Goal: Task Accomplishment & Management: Manage account settings

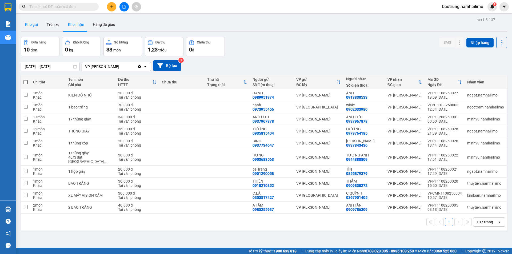
click at [30, 24] on button "Kho gửi" at bounding box center [32, 24] width 22 height 13
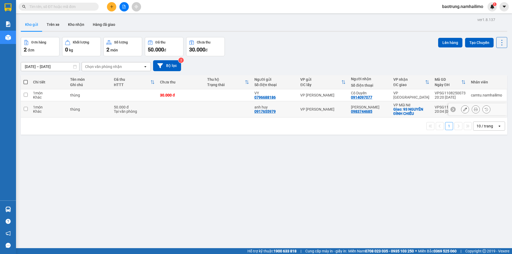
click at [91, 107] on td "thùng" at bounding box center [89, 109] width 44 height 16
checkbox input "true"
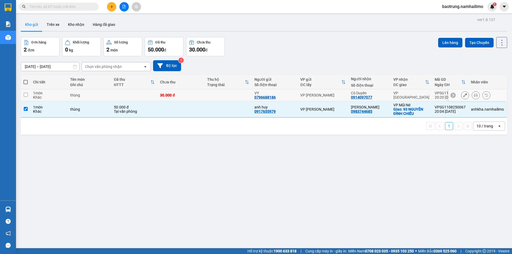
click at [92, 93] on div "thùng" at bounding box center [89, 95] width 38 height 4
checkbox input "true"
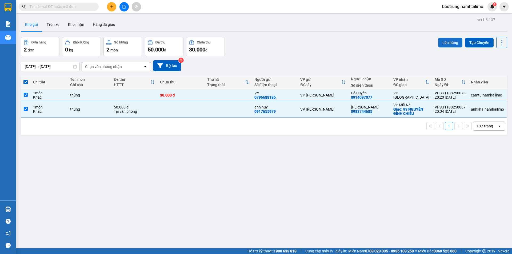
click at [453, 43] on button "Lên hàng" at bounding box center [450, 43] width 24 height 10
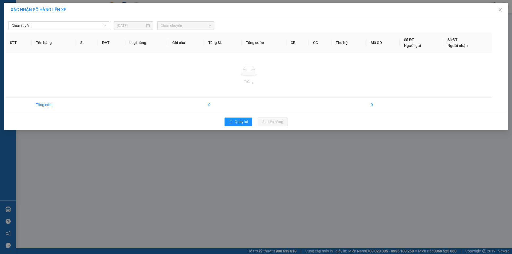
click at [66, 30] on div "Chọn tuyến [DATE] Chọn chuyến STT Tên hàng SL ĐVT Loại hàng Ghi chú Tổng SL Tổn…" at bounding box center [256, 73] width 504 height 113
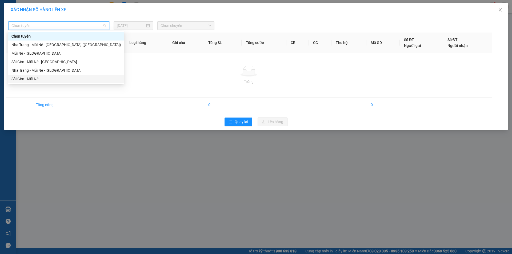
click at [34, 79] on div "Sài Gòn - Mũi Né" at bounding box center [66, 79] width 110 height 6
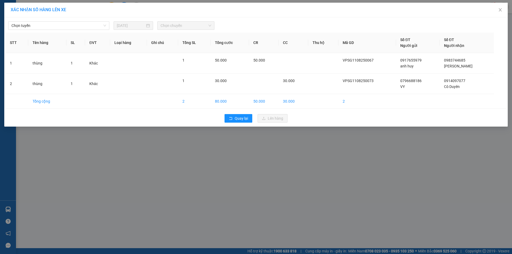
click at [134, 26] on input "[DATE]" at bounding box center [131, 26] width 28 height 6
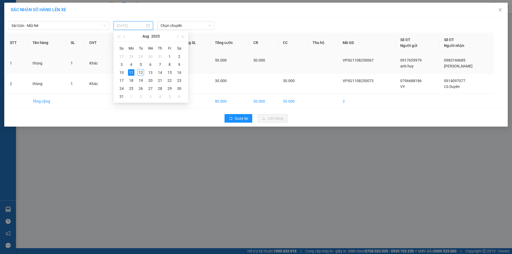
drag, startPoint x: 139, startPoint y: 71, endPoint x: 142, endPoint y: 70, distance: 3.0
click at [140, 72] on div "12" at bounding box center [141, 72] width 6 height 6
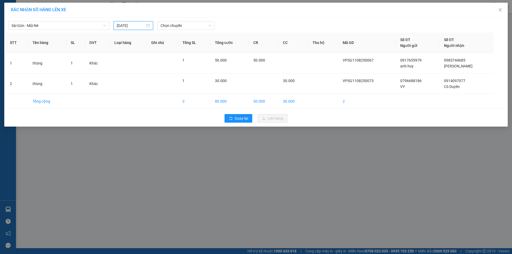
click at [132, 25] on input "[DATE]" at bounding box center [131, 26] width 28 height 6
type input "[DATE]"
click at [141, 73] on div "12" at bounding box center [141, 72] width 6 height 6
click at [182, 23] on span "Chọn chuyến" at bounding box center [186, 26] width 51 height 8
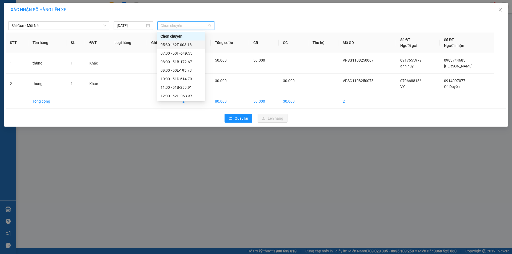
click at [185, 43] on div "05:30 - 62F-003.18" at bounding box center [182, 45] width 42 height 6
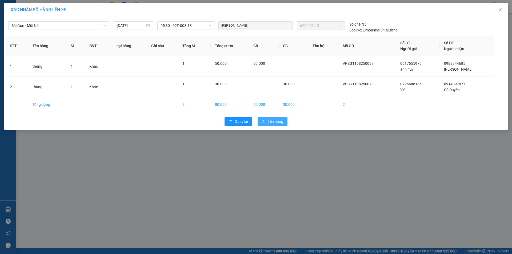
click at [273, 120] on span "Lên hàng" at bounding box center [275, 122] width 15 height 6
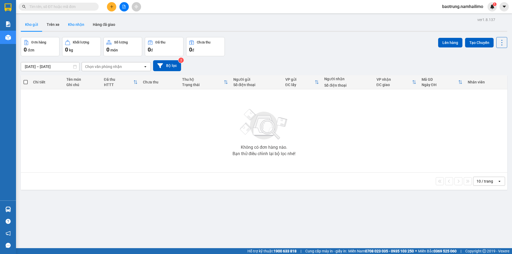
click at [76, 22] on button "Kho nhận" at bounding box center [76, 24] width 25 height 13
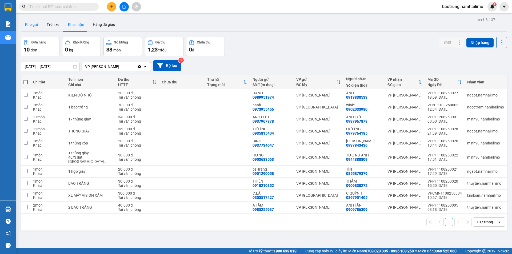
click at [40, 22] on button "Kho gửi" at bounding box center [32, 24] width 22 height 13
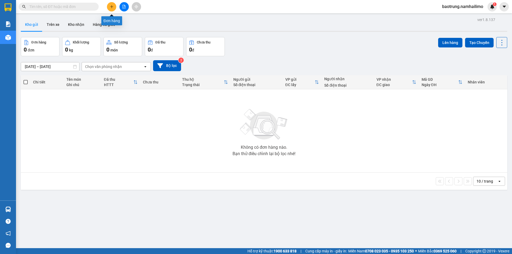
click at [114, 8] on button at bounding box center [111, 6] width 9 height 9
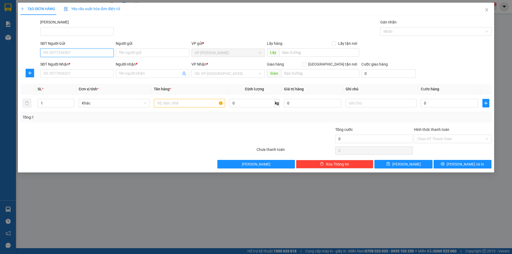
click at [78, 59] on div "SĐT Người Gửi VD: 0371234567" at bounding box center [76, 50] width 73 height 19
type input "0934112456"
click at [136, 53] on input "Người gửi" at bounding box center [152, 53] width 73 height 9
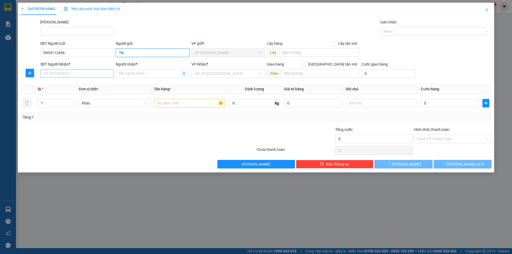
type input "Tín"
click at [66, 73] on input "SĐT Người Nhận *" at bounding box center [76, 73] width 73 height 9
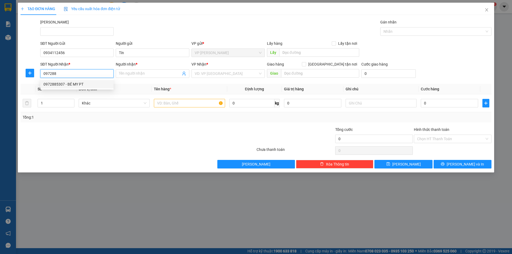
click at [71, 82] on div "0972885307 - BÉ MY PT" at bounding box center [76, 84] width 67 height 6
type input "0972885307"
type input "BÉ MY PT"
type input "30.000"
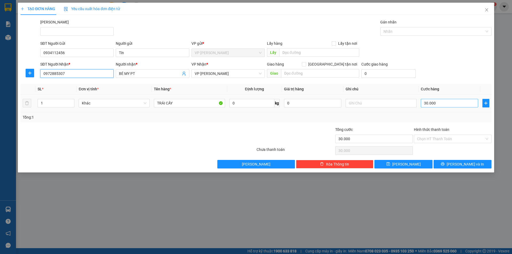
type input "0972885307"
click at [440, 105] on input "30.000" at bounding box center [449, 103] width 57 height 9
type input "6"
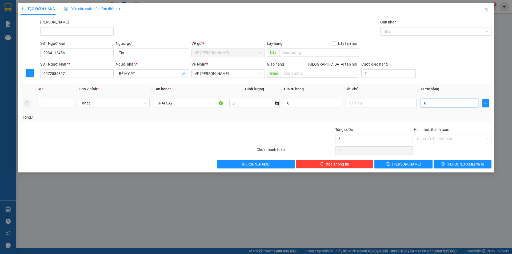
type input "60"
type input "60.000"
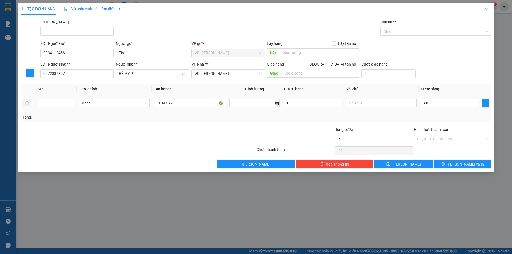
type input "60.000"
click at [441, 64] on div "SĐT Người Nhận * 0972885307 Người nhận * BÉ MY PT VP Nhận * VP [PERSON_NAME] Gi…" at bounding box center [265, 70] width 453 height 19
drag, startPoint x: 52, startPoint y: 106, endPoint x: 10, endPoint y: 105, distance: 42.1
click at [10, 105] on div "TẠO ĐƠN HÀNG Yêu cầu xuất hóa đơn điện tử Transit Pickup Surcharge Ids Transit …" at bounding box center [256, 127] width 512 height 254
type input "2"
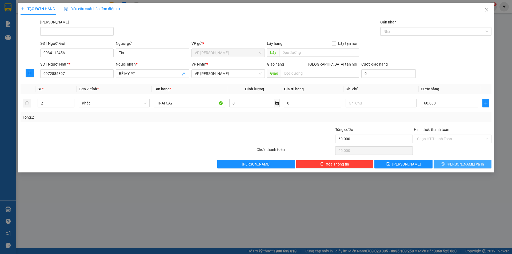
click at [458, 163] on button "[PERSON_NAME] và In" at bounding box center [463, 164] width 58 height 9
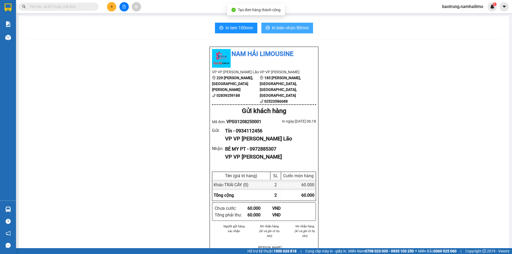
drag, startPoint x: 285, startPoint y: 27, endPoint x: 301, endPoint y: 67, distance: 43.9
click at [285, 27] on span "In biên nhận 80mm" at bounding box center [290, 28] width 37 height 7
click at [226, 22] on div "In tem 100mm In biên nhận 80mm Nam Hải Limousine VP VP [PERSON_NAME] Lão [STREE…" at bounding box center [264, 248] width 490 height 464
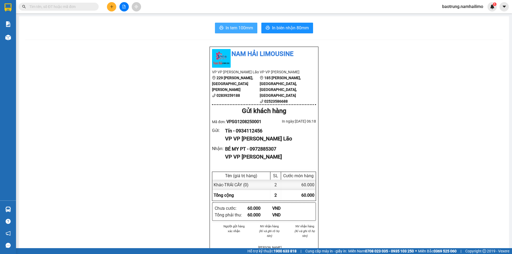
click at [231, 29] on span "In tem 100mm" at bounding box center [239, 28] width 27 height 7
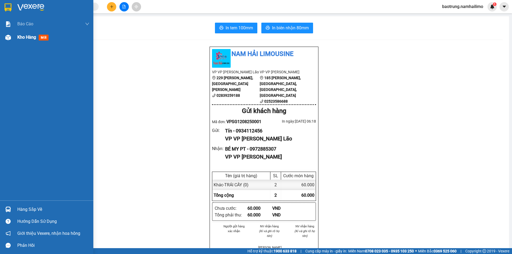
click at [28, 39] on span "Kho hàng" at bounding box center [26, 37] width 19 height 5
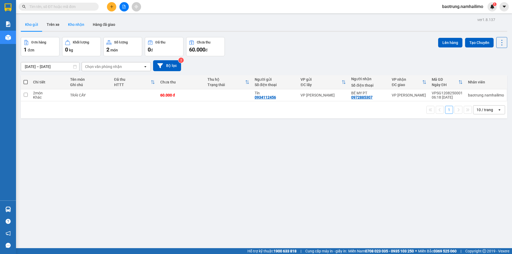
click at [76, 26] on button "Kho nhận" at bounding box center [76, 24] width 25 height 13
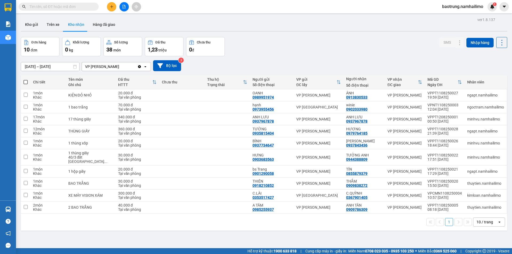
drag, startPoint x: 33, startPoint y: 23, endPoint x: 104, endPoint y: 53, distance: 77.3
click at [33, 23] on button "Kho gửi" at bounding box center [32, 24] width 22 height 13
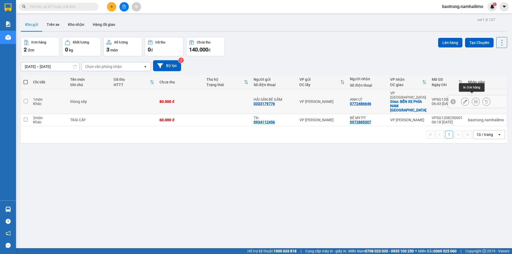
click at [472, 98] on button at bounding box center [475, 101] width 7 height 9
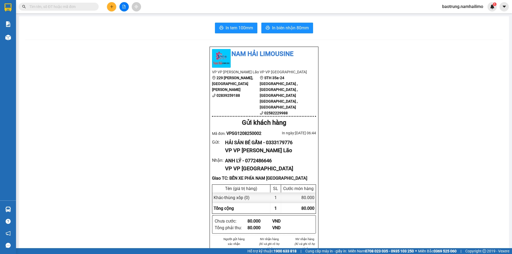
click at [240, 26] on span "In tem 100mm" at bounding box center [239, 28] width 27 height 7
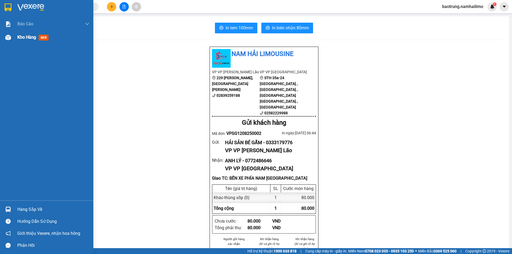
click at [26, 35] on span "Kho hàng" at bounding box center [26, 37] width 19 height 5
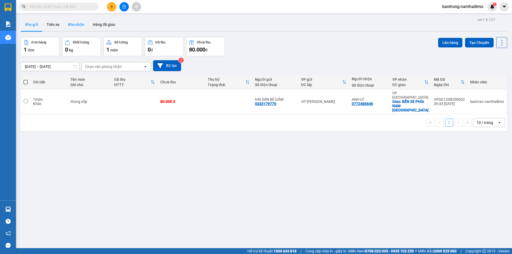
click at [70, 24] on button "Kho nhận" at bounding box center [76, 24] width 25 height 13
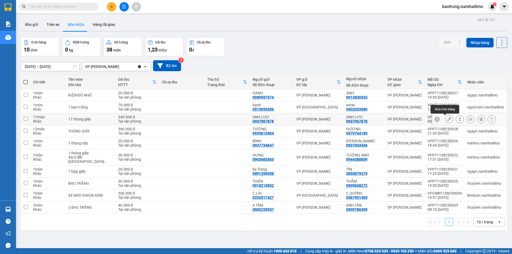
click at [447, 120] on icon at bounding box center [449, 119] width 4 height 4
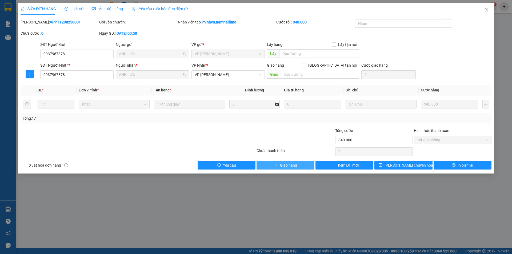
click at [297, 165] on button "Giao hàng" at bounding box center [286, 165] width 58 height 9
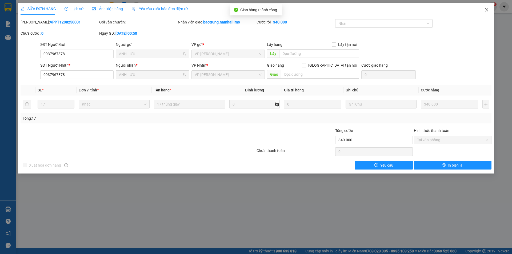
click at [485, 8] on icon "close" at bounding box center [487, 10] width 4 height 4
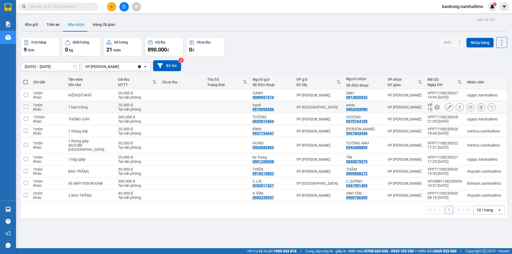
drag, startPoint x: 359, startPoint y: 109, endPoint x: 377, endPoint y: 45, distance: 66.3
click at [377, 45] on div "Đơn hàng 9 đơn Khối lượng 0 kg Số lượng 21 món Đã thu 890.000 đ Chưa thu 0 đ SM…" at bounding box center [264, 46] width 486 height 19
click at [447, 108] on icon at bounding box center [449, 107] width 4 height 4
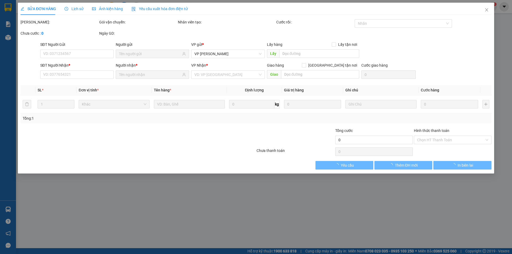
type input "0973955456"
type input "hạnh"
type input "0902033980"
type input "winie"
type input "70.000"
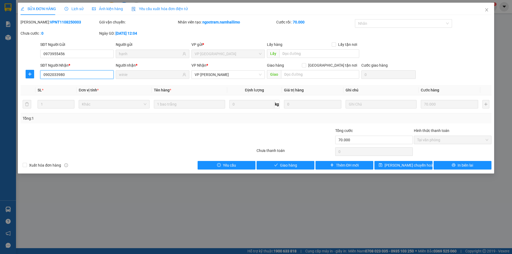
click at [77, 75] on input "0902033980" at bounding box center [76, 74] width 73 height 9
click at [487, 9] on icon "close" at bounding box center [487, 10] width 4 height 4
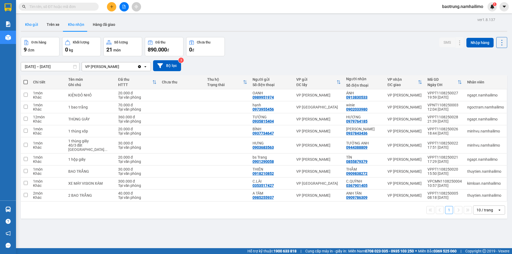
drag, startPoint x: 36, startPoint y: 25, endPoint x: 62, endPoint y: 30, distance: 26.9
click at [36, 25] on button "Kho gửi" at bounding box center [32, 24] width 22 height 13
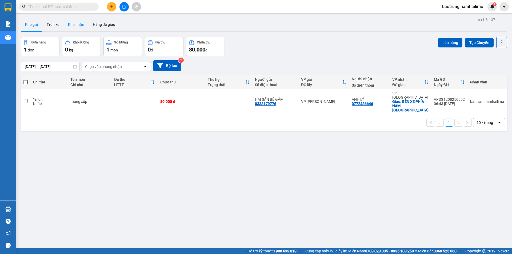
click at [76, 27] on button "Kho nhận" at bounding box center [76, 24] width 25 height 13
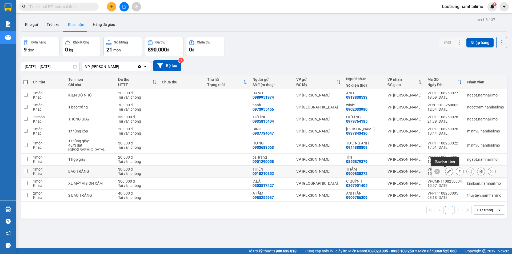
click at [447, 172] on icon at bounding box center [449, 172] width 4 height 4
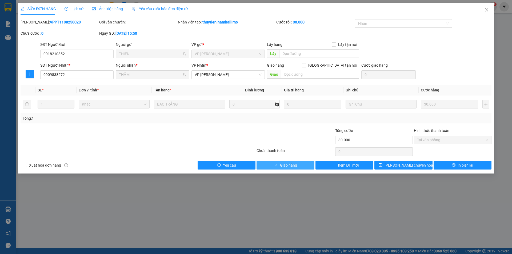
click at [288, 166] on span "Giao hàng" at bounding box center [288, 165] width 17 height 6
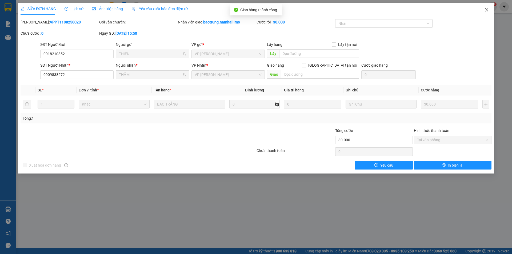
click at [488, 8] on icon "close" at bounding box center [487, 10] width 4 height 4
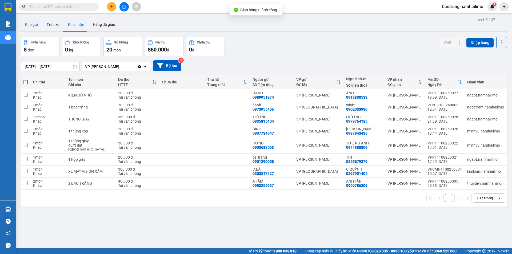
click at [31, 24] on button "Kho gửi" at bounding box center [32, 24] width 22 height 13
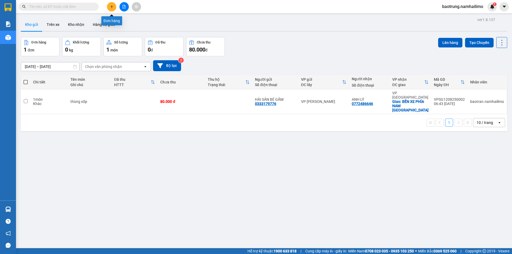
click at [111, 5] on icon "plus" at bounding box center [112, 7] width 4 height 4
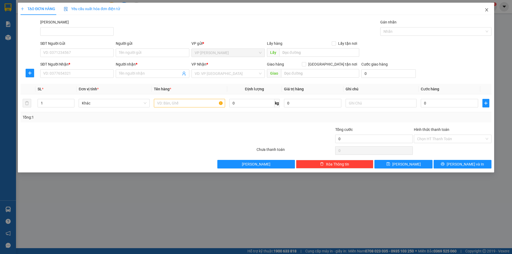
click at [486, 9] on icon "close" at bounding box center [487, 10] width 4 height 4
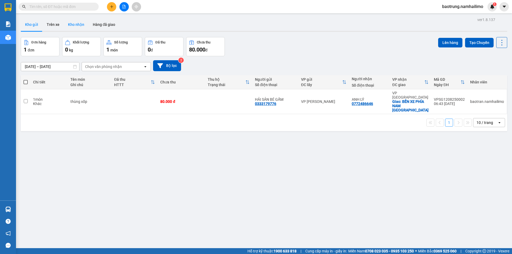
click at [78, 25] on button "Kho nhận" at bounding box center [76, 24] width 25 height 13
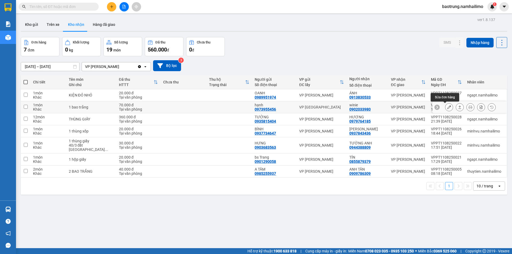
click at [447, 108] on icon at bounding box center [449, 107] width 4 height 4
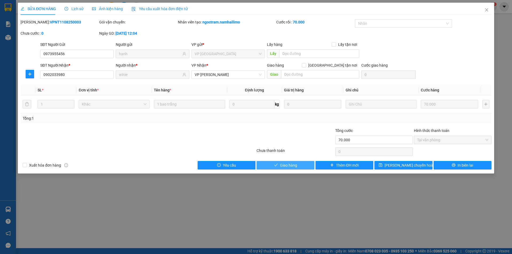
click at [278, 167] on icon "check" at bounding box center [276, 165] width 4 height 4
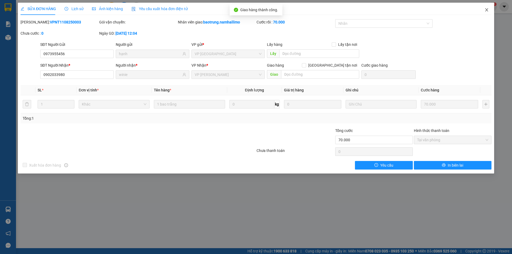
click at [486, 13] on span "Close" at bounding box center [486, 10] width 15 height 15
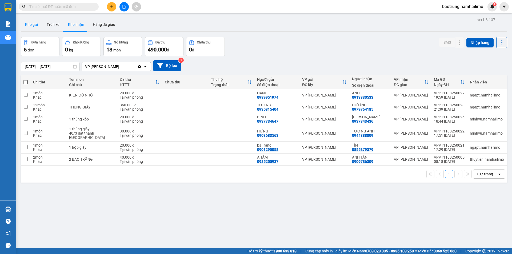
click at [32, 22] on button "Kho gửi" at bounding box center [32, 24] width 22 height 13
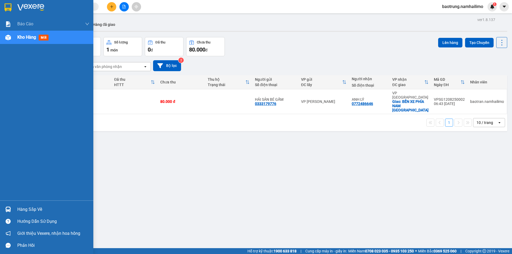
click at [24, 211] on div "Hàng sắp về" at bounding box center [53, 210] width 72 height 8
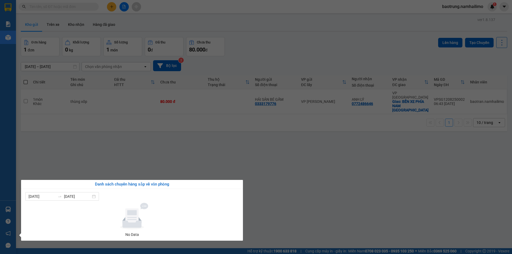
drag, startPoint x: 135, startPoint y: 150, endPoint x: 133, endPoint y: 151, distance: 3.3
click at [135, 150] on section "Kết quả tìm kiếm ( 0 ) Bộ lọc No Data baotrung.namhailimo 1 Báo cáo Báo cáo dòn…" at bounding box center [256, 127] width 512 height 254
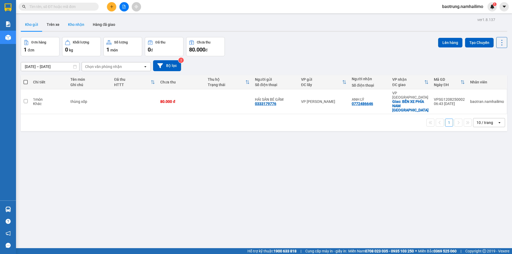
click at [77, 23] on button "Kho nhận" at bounding box center [76, 24] width 25 height 13
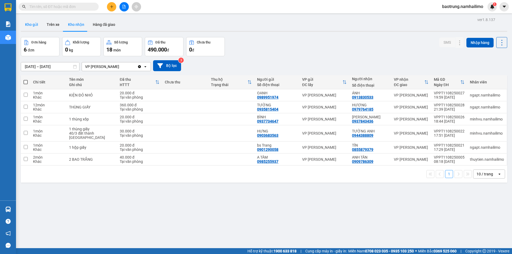
click at [35, 26] on button "Kho gửi" at bounding box center [32, 24] width 22 height 13
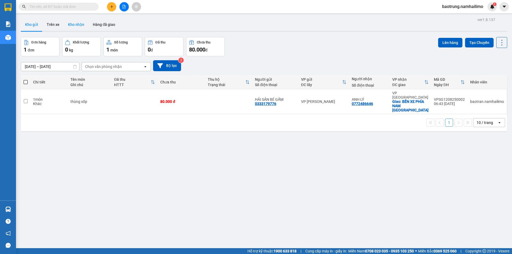
click at [77, 26] on button "Kho nhận" at bounding box center [76, 24] width 25 height 13
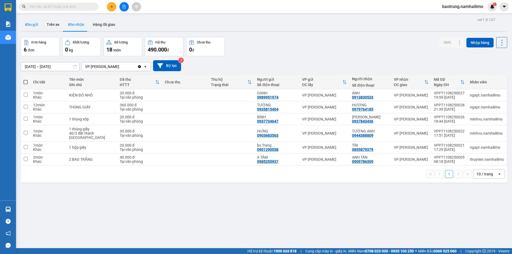
click at [30, 28] on button "Kho gửi" at bounding box center [32, 24] width 22 height 13
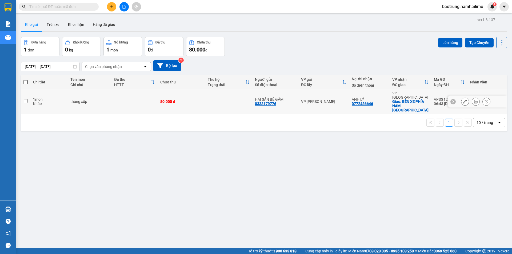
click at [141, 100] on td at bounding box center [134, 101] width 46 height 25
checkbox input "true"
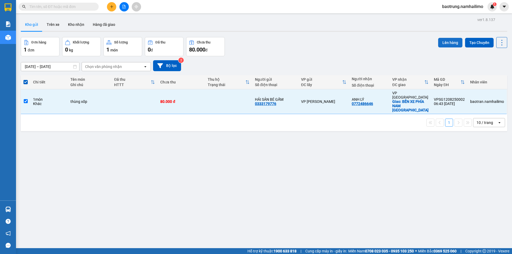
click at [451, 47] on button "Lên hàng" at bounding box center [450, 43] width 24 height 10
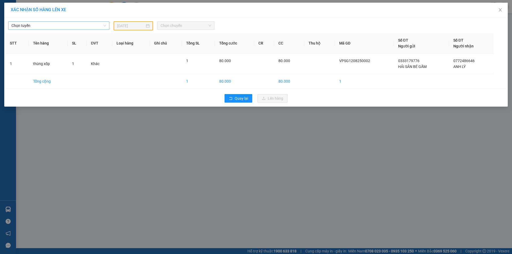
click at [54, 26] on span "Chọn tuyến" at bounding box center [58, 26] width 95 height 8
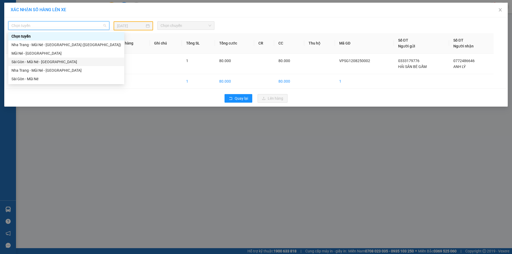
drag, startPoint x: 32, startPoint y: 61, endPoint x: 113, endPoint y: 35, distance: 84.8
click at [32, 61] on div "Sài Gòn - Mũi Né - [GEOGRAPHIC_DATA]" at bounding box center [66, 62] width 110 height 6
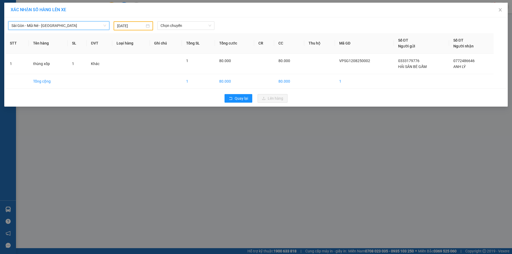
click at [129, 25] on input "[DATE]" at bounding box center [131, 26] width 28 height 6
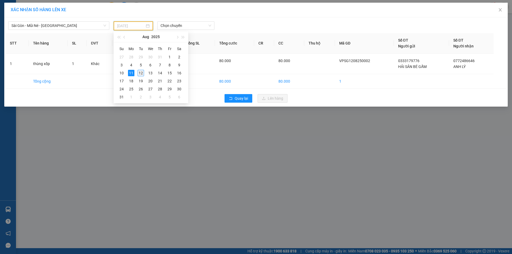
click at [143, 74] on div "12" at bounding box center [141, 73] width 6 height 6
type input "[DATE]"
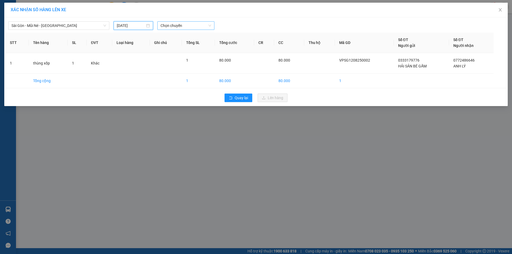
click at [180, 26] on span "Chọn chuyến" at bounding box center [186, 26] width 51 height 8
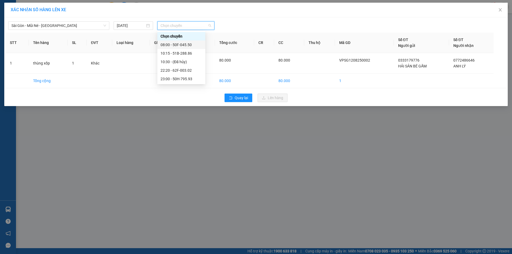
click at [184, 45] on div "08:00 - 50F-045.50" at bounding box center [182, 45] width 42 height 6
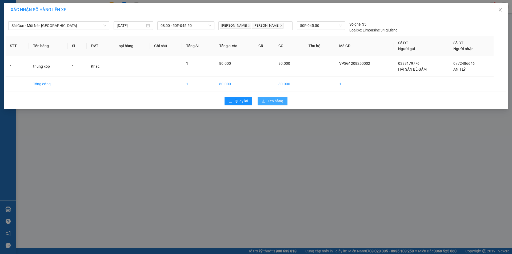
click at [279, 99] on span "Lên hàng" at bounding box center [275, 101] width 15 height 6
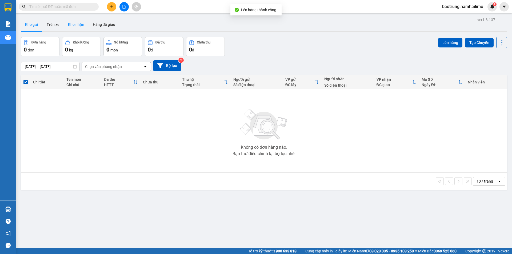
click at [78, 29] on button "Kho nhận" at bounding box center [76, 24] width 25 height 13
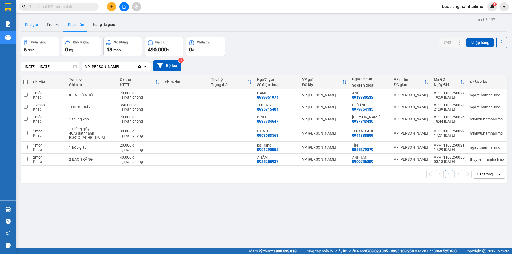
click at [30, 26] on button "Kho gửi" at bounding box center [32, 24] width 22 height 13
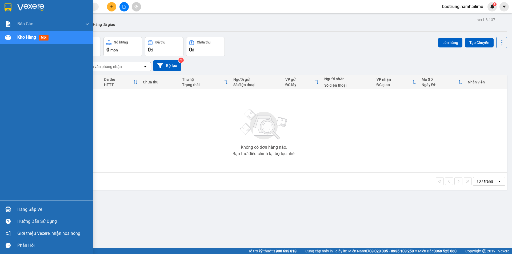
click at [35, 206] on div "Hàng sắp về" at bounding box center [53, 210] width 72 height 8
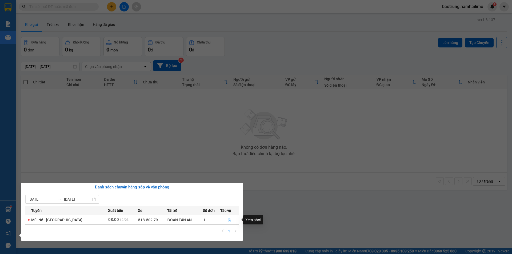
click at [229, 219] on icon "file-done" at bounding box center [230, 220] width 4 height 4
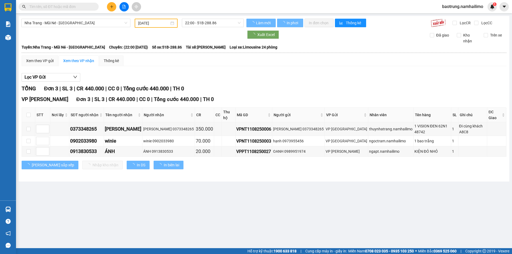
type input "[DATE]"
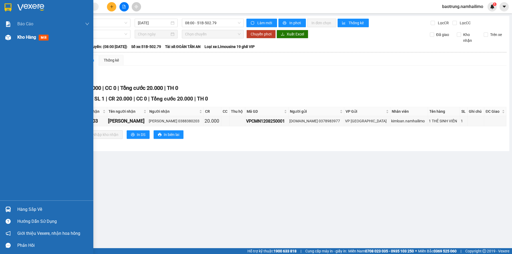
click at [19, 39] on span "Kho hàng" at bounding box center [26, 37] width 19 height 5
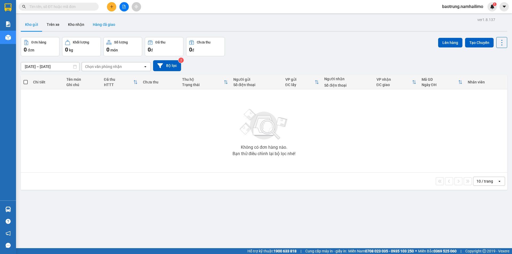
click at [89, 24] on button "Hàng đã giao" at bounding box center [104, 24] width 31 height 13
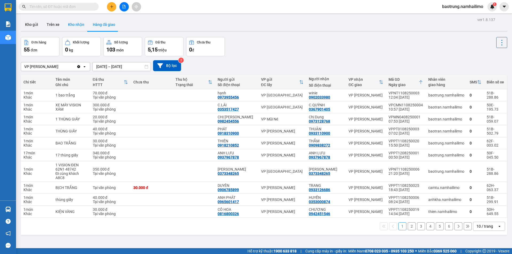
click at [77, 26] on button "Kho nhận" at bounding box center [76, 24] width 25 height 13
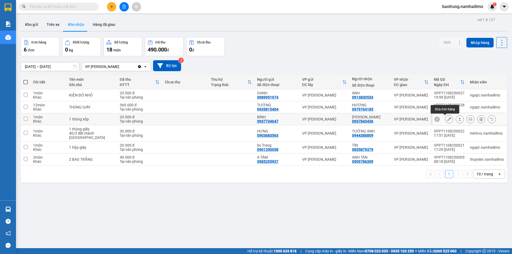
click at [447, 121] on button at bounding box center [448, 119] width 7 height 9
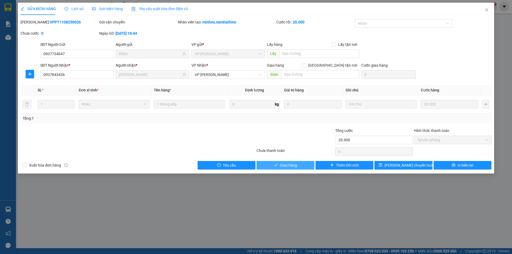
click at [281, 166] on span "Giao hàng" at bounding box center [288, 165] width 17 height 6
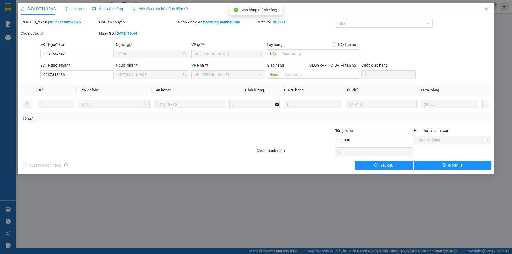
click at [486, 13] on span "Close" at bounding box center [486, 10] width 15 height 15
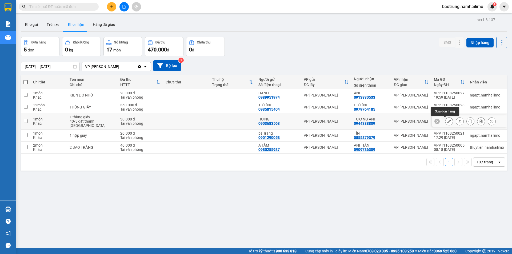
click at [447, 122] on icon at bounding box center [449, 121] width 4 height 4
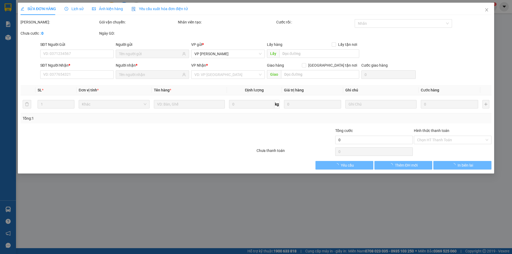
type input "0903683563"
type input "HƯNG"
type input "0944388809"
type input "TƯỜNG ANH"
type input "30.000"
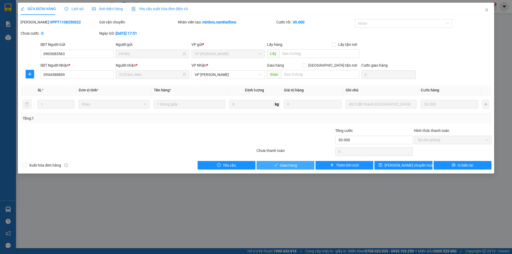
click at [292, 164] on span "Giao hàng" at bounding box center [288, 165] width 17 height 6
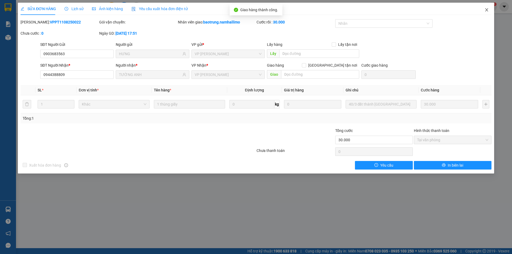
click at [486, 7] on span "Close" at bounding box center [486, 10] width 15 height 15
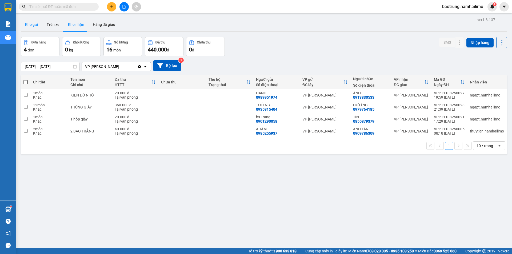
click at [33, 19] on button "Kho gửi" at bounding box center [32, 24] width 22 height 13
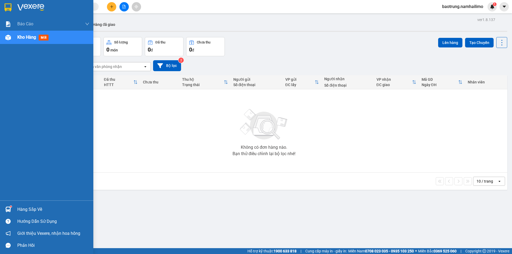
click at [37, 209] on div "Hàng sắp về" at bounding box center [53, 210] width 72 height 8
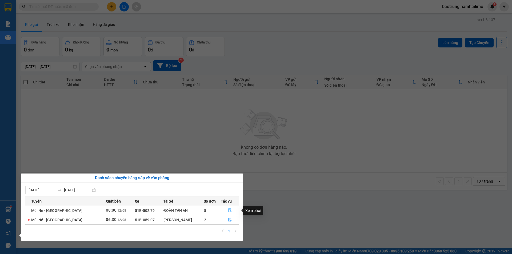
click at [228, 211] on icon "file-done" at bounding box center [229, 211] width 3 height 4
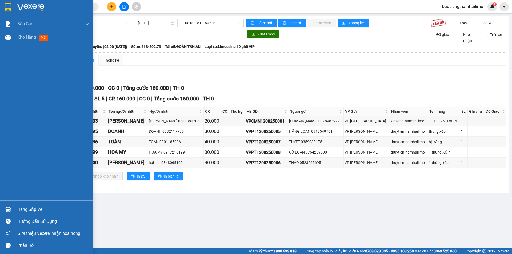
click at [33, 211] on div "Hàng sắp về" at bounding box center [53, 210] width 72 height 8
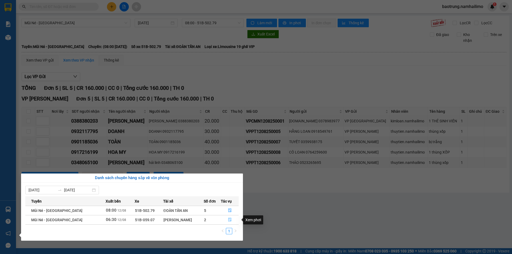
click at [230, 220] on button "button" at bounding box center [229, 220] width 17 height 9
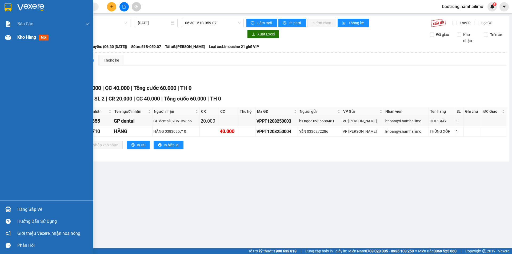
click at [27, 38] on span "Kho hàng" at bounding box center [26, 37] width 19 height 5
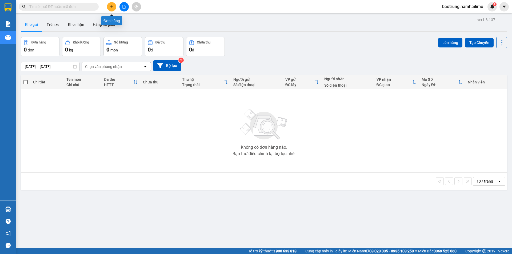
click at [109, 7] on button at bounding box center [111, 6] width 9 height 9
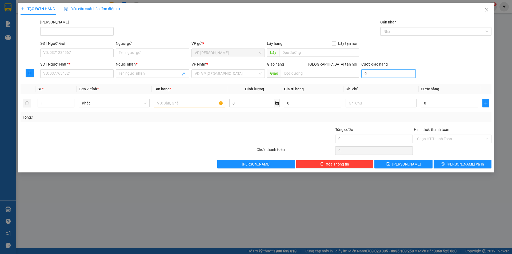
click at [392, 74] on input "0" at bounding box center [388, 73] width 54 height 9
click at [443, 63] on div "SĐT Người Nhận * VD: 0377654321 Người nhận * Tên người nhận VP Nhận * VD: VP [G…" at bounding box center [265, 70] width 453 height 19
click at [488, 11] on icon "close" at bounding box center [487, 10] width 4 height 4
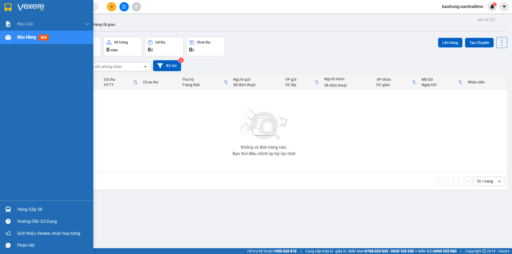
click at [33, 210] on div "Hàng sắp về" at bounding box center [53, 210] width 72 height 8
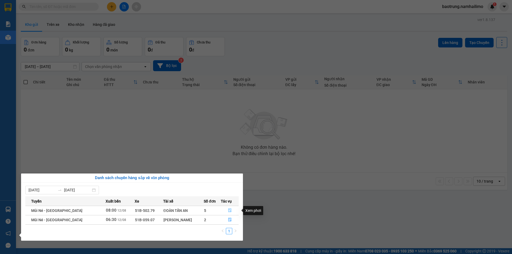
click at [226, 211] on button "button" at bounding box center [229, 210] width 17 height 9
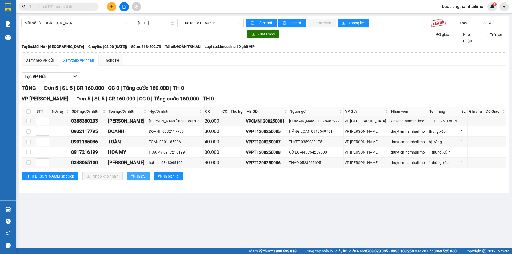
click at [137, 177] on span "In DS" at bounding box center [141, 176] width 9 height 6
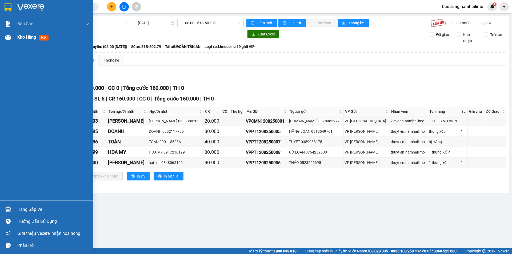
click at [33, 43] on div "Kho hàng mới" at bounding box center [53, 37] width 72 height 13
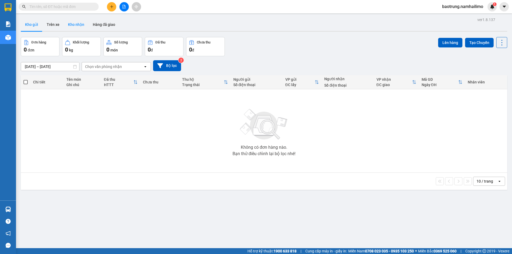
click at [80, 26] on button "Kho nhận" at bounding box center [76, 24] width 25 height 13
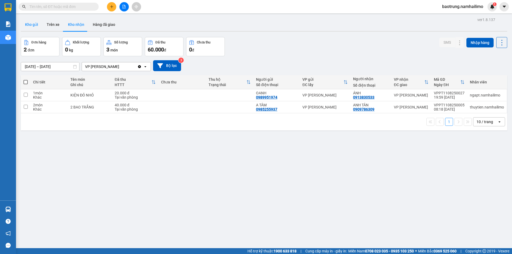
click at [34, 25] on button "Kho gửi" at bounding box center [32, 24] width 22 height 13
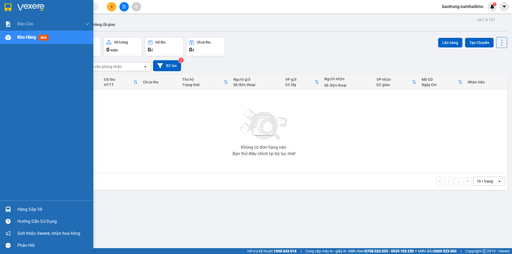
click at [29, 37] on span "Kho hàng" at bounding box center [26, 37] width 19 height 5
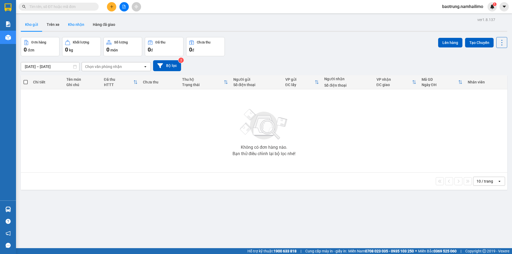
click at [71, 26] on button "Kho nhận" at bounding box center [76, 24] width 25 height 13
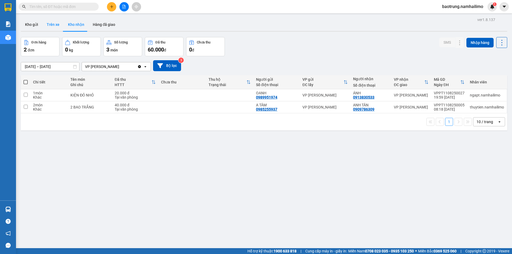
click at [61, 25] on button "Trên xe" at bounding box center [52, 24] width 21 height 13
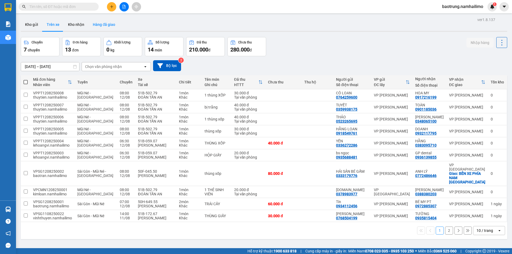
click at [94, 28] on button "Hàng đã giao" at bounding box center [104, 24] width 31 height 13
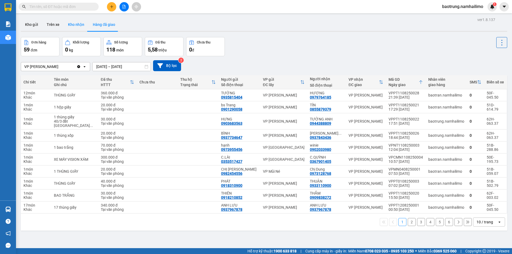
click at [82, 28] on button "Kho nhận" at bounding box center [76, 24] width 25 height 13
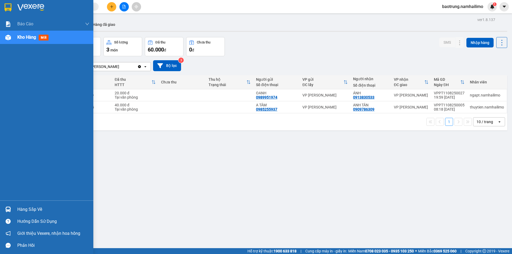
click at [23, 212] on div "Hàng sắp về" at bounding box center [53, 210] width 72 height 8
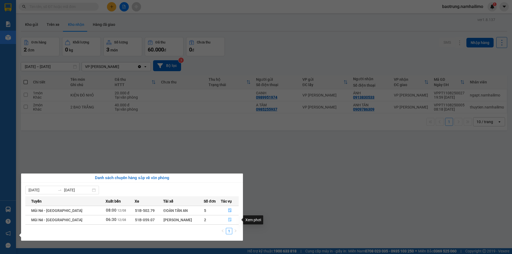
click at [228, 221] on icon "file-done" at bounding box center [230, 220] width 4 height 4
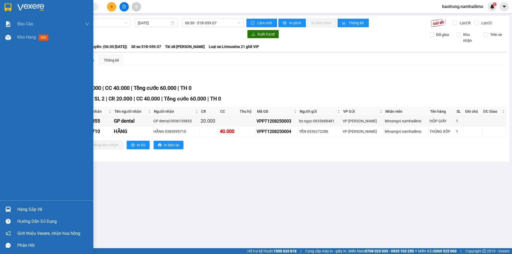
click at [34, 207] on div "Hàng sắp về" at bounding box center [53, 210] width 72 height 8
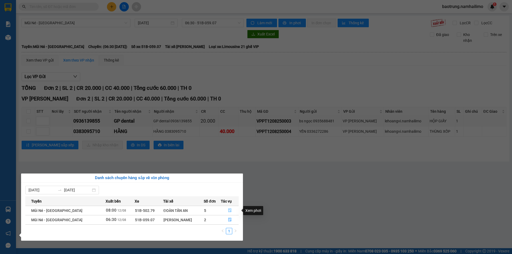
click at [228, 210] on icon "file-done" at bounding box center [230, 211] width 4 height 4
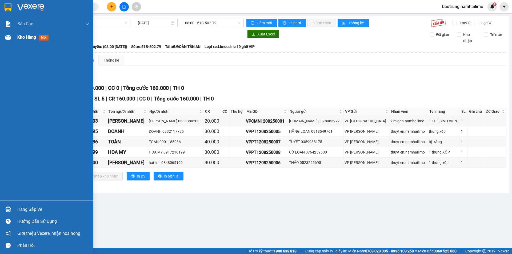
click at [43, 32] on div "Kho hàng mới" at bounding box center [53, 37] width 72 height 13
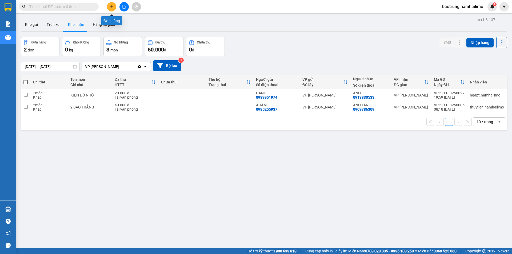
click at [111, 6] on icon "plus" at bounding box center [112, 7] width 4 height 4
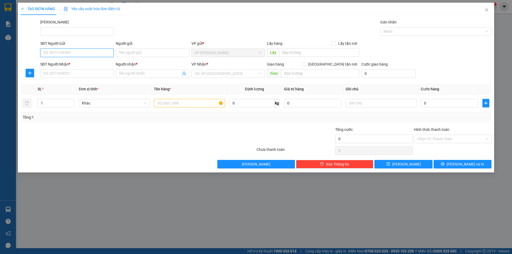
click at [74, 54] on input "SĐT Người Gửi" at bounding box center [76, 53] width 73 height 9
type input "0777069369"
click at [151, 50] on div "Người gửi Tên người gửi" at bounding box center [152, 50] width 73 height 19
click at [151, 50] on input "Người gửi" at bounding box center [152, 53] width 73 height 9
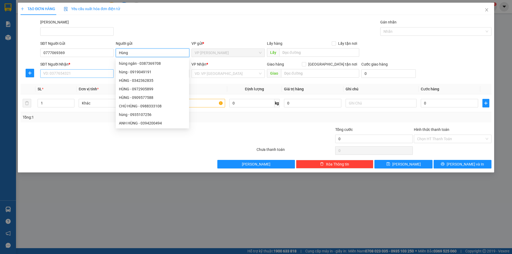
type input "Hùng"
click at [76, 73] on input "SĐT Người Nhận *" at bounding box center [76, 73] width 73 height 9
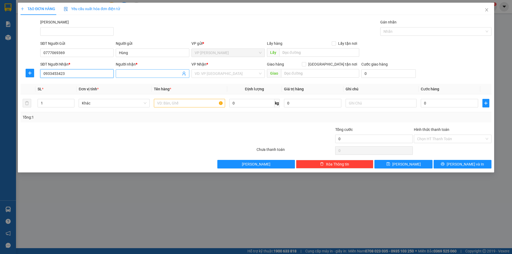
type input "0933453423"
click at [157, 70] on span at bounding box center [152, 73] width 73 height 9
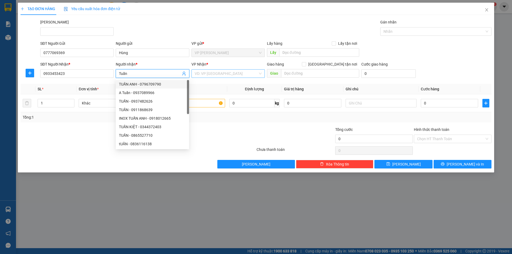
type input "Tuấn"
click at [252, 71] on input "search" at bounding box center [226, 74] width 63 height 8
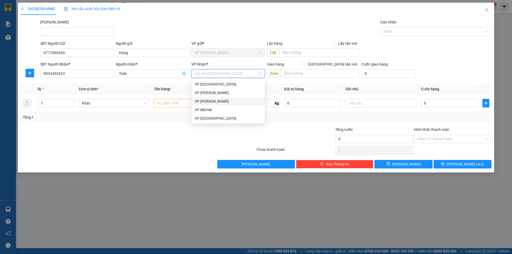
click at [212, 101] on div "VP [PERSON_NAME]" at bounding box center [228, 101] width 67 height 6
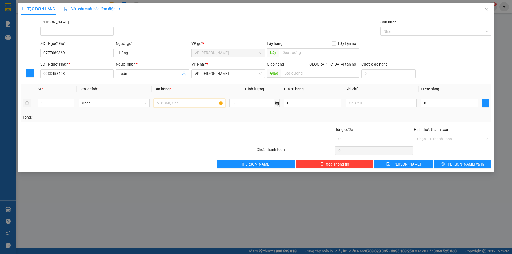
click at [192, 100] on input "text" at bounding box center [189, 103] width 71 height 9
type input "kiện"
click at [444, 104] on input "0" at bounding box center [449, 103] width 57 height 9
type input "2"
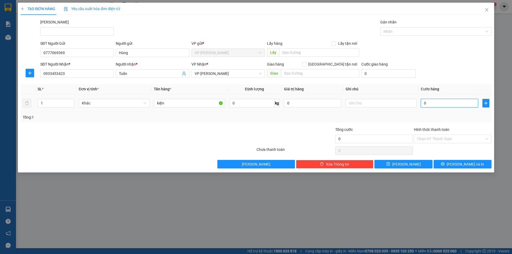
type input "2"
type input "20"
type input "20.000"
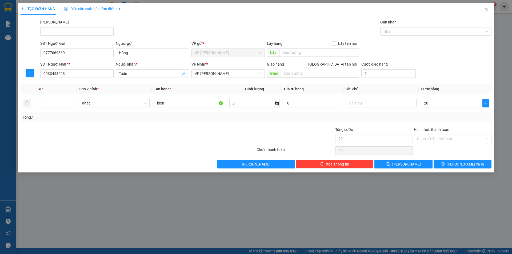
type input "20.000"
click at [447, 65] on div "SĐT Người Nhận * 0933453423 Người nhận * Tuấn VP Nhận * VP [PERSON_NAME] Giao h…" at bounding box center [265, 70] width 453 height 19
click at [430, 142] on input "Hình thức thanh toán" at bounding box center [450, 139] width 67 height 8
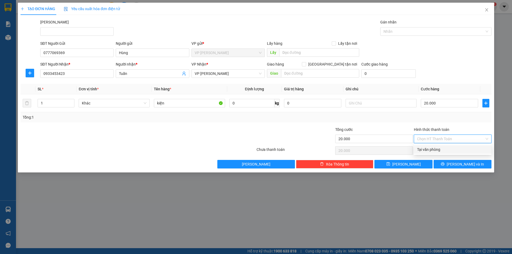
click at [430, 149] on div "Tại văn phòng" at bounding box center [452, 150] width 71 height 6
type input "0"
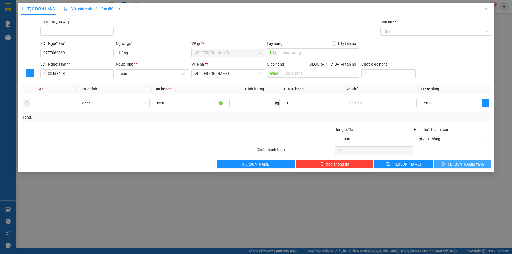
click at [459, 162] on span "[PERSON_NAME] và In" at bounding box center [465, 164] width 37 height 6
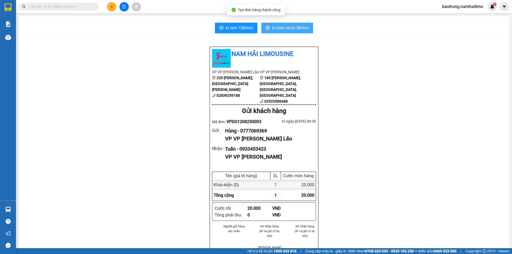
click at [272, 28] on span "In biên nhận 80mm" at bounding box center [290, 28] width 37 height 7
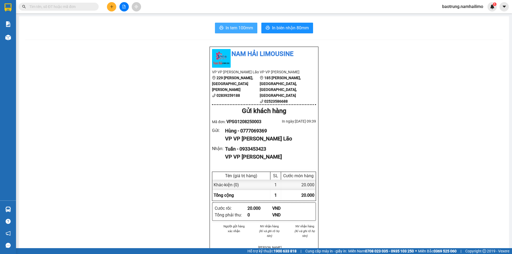
click at [240, 26] on span "In tem 100mm" at bounding box center [239, 28] width 27 height 7
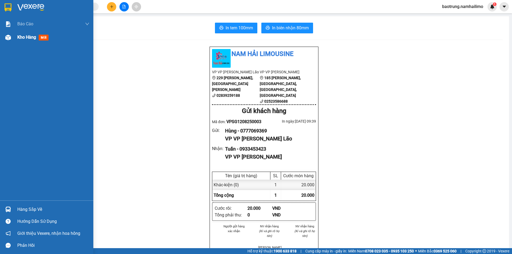
click at [29, 37] on span "Kho hàng" at bounding box center [26, 37] width 19 height 5
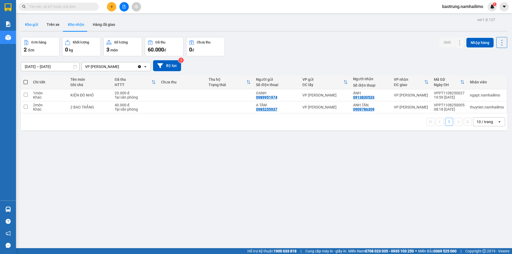
click at [28, 23] on button "Kho gửi" at bounding box center [32, 24] width 22 height 13
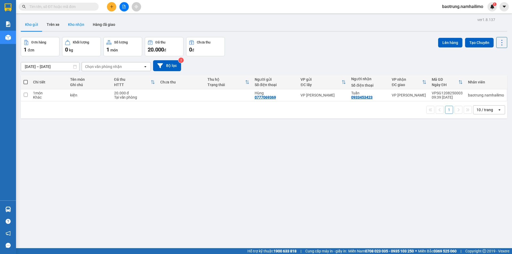
click at [75, 26] on button "Kho nhận" at bounding box center [76, 24] width 25 height 13
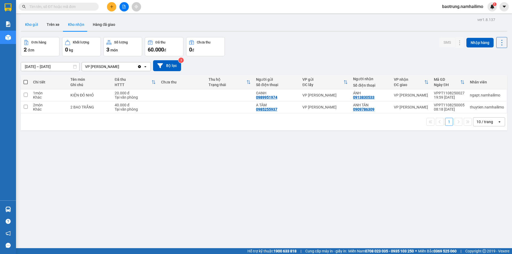
click at [36, 27] on button "Kho gửi" at bounding box center [32, 24] width 22 height 13
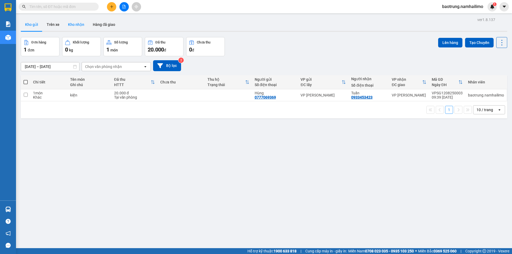
click at [80, 26] on button "Kho nhận" at bounding box center [76, 24] width 25 height 13
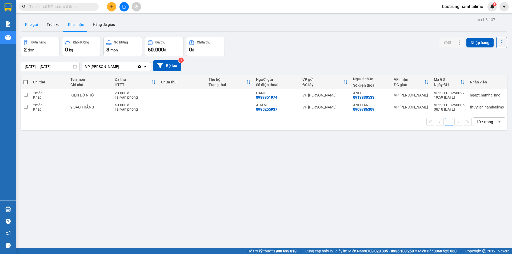
click at [34, 28] on button "Kho gửi" at bounding box center [32, 24] width 22 height 13
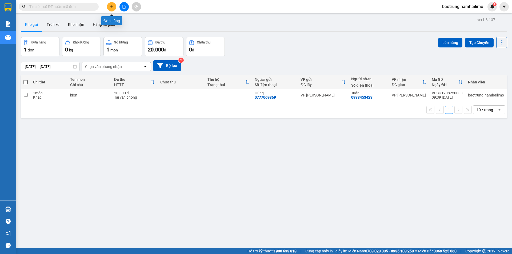
click at [113, 9] on button at bounding box center [111, 6] width 9 height 9
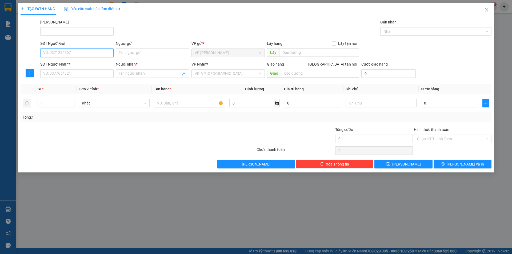
click at [89, 52] on input "SĐT Người Gửi" at bounding box center [76, 53] width 73 height 9
click at [83, 63] on div "0916888038 - BẰNG" at bounding box center [76, 64] width 67 height 6
type input "0916888038"
type input "BẰNG"
type input "0984300612"
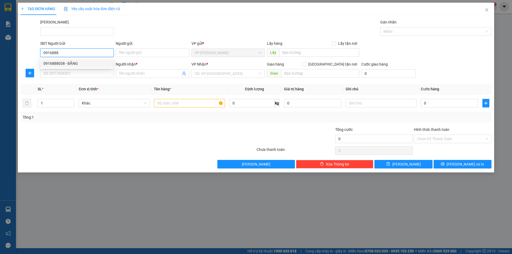
type input "THE CLIFF RESORT"
checkbox input "true"
type input "THE CLIFF RESORT"
type input "20.000"
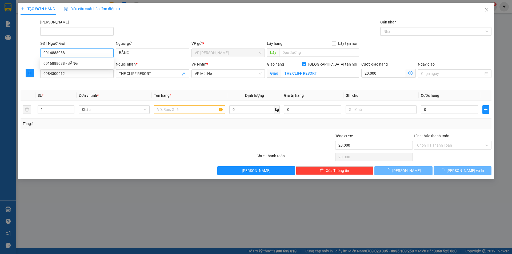
type input "70.000"
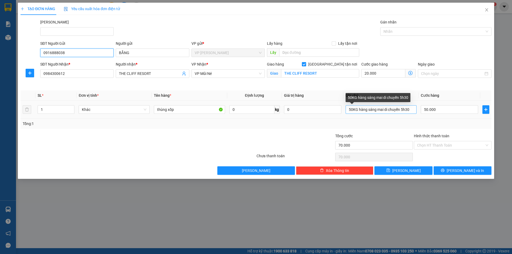
type input "0916888038"
click at [367, 110] on input "50KG hàng sáng mai di chuyến 5h30" at bounding box center [381, 109] width 71 height 9
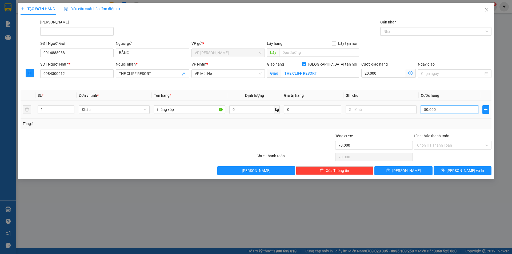
click at [449, 110] on input "50.000" at bounding box center [449, 109] width 57 height 9
type input "20.004"
type input "4"
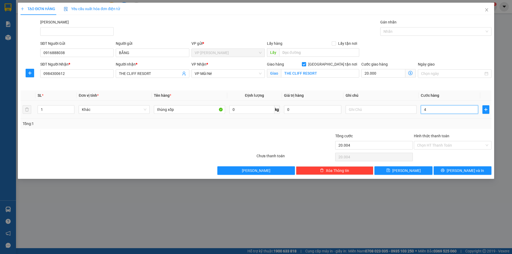
type input "20.040"
type input "40"
type input "60.000"
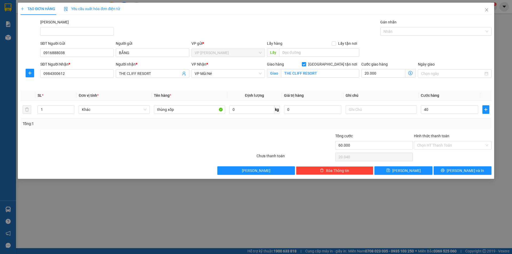
type input "40.000"
drag, startPoint x: 407, startPoint y: 86, endPoint x: 402, endPoint y: 84, distance: 5.1
click at [406, 86] on div "Cước giao hàng 20.000" at bounding box center [388, 73] width 57 height 25
click at [390, 74] on input "20.000" at bounding box center [383, 73] width 44 height 9
type input "40.001"
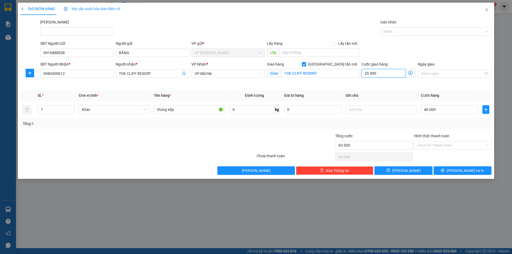
type input "40.001"
type input "1"
type input "40.010"
type input "10"
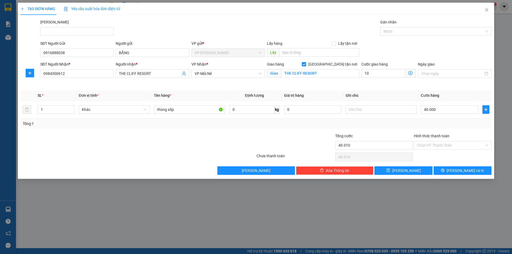
type input "50.000"
type input "10.000"
click at [430, 51] on div "SĐT Người Gửi 0916888038 Người gửi BẰNG VP gửi * VP [PERSON_NAME] Lão Lấy hàng …" at bounding box center [265, 50] width 453 height 19
click at [442, 145] on input "Hình thức thanh toán" at bounding box center [450, 145] width 67 height 8
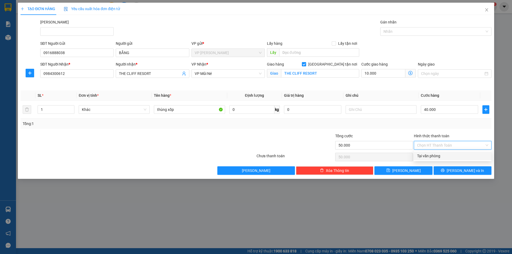
click at [441, 159] on div "Tại văn phòng" at bounding box center [452, 156] width 71 height 6
type input "0"
click at [449, 169] on button "[PERSON_NAME] và In" at bounding box center [463, 170] width 58 height 9
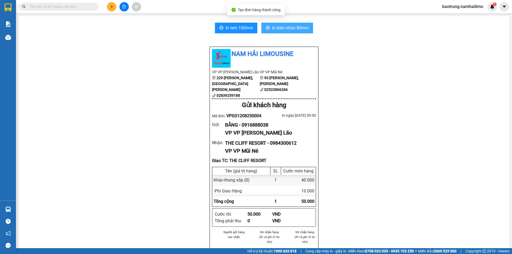
click at [288, 30] on span "In biên nhận 80mm" at bounding box center [290, 28] width 37 height 7
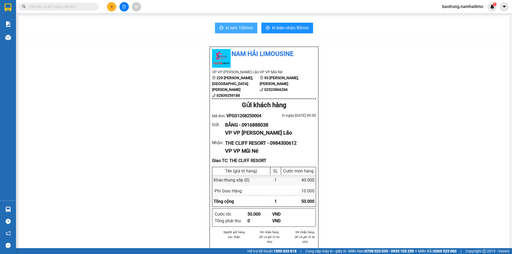
click at [236, 30] on span "In tem 100mm" at bounding box center [239, 28] width 27 height 7
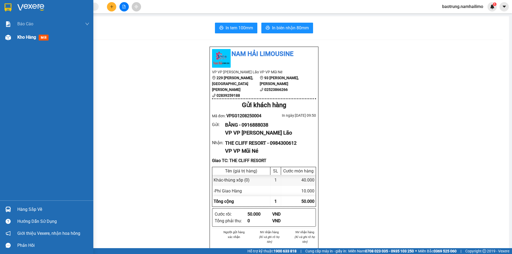
click at [22, 38] on span "Kho hàng" at bounding box center [26, 37] width 19 height 5
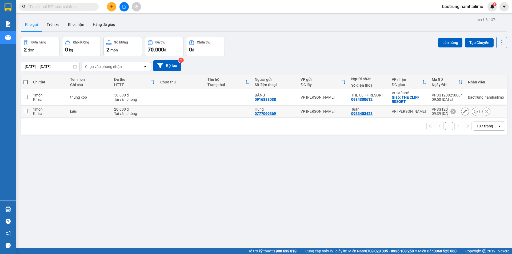
click at [321, 111] on div "VP [PERSON_NAME]" at bounding box center [323, 111] width 45 height 4
checkbox input "true"
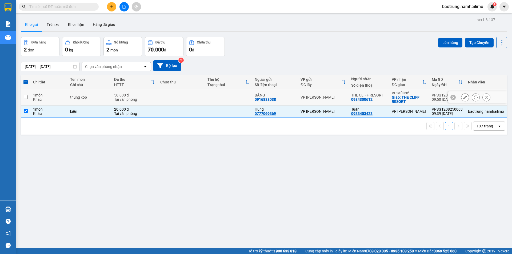
click at [320, 99] on div "VP [PERSON_NAME]" at bounding box center [323, 97] width 45 height 4
checkbox input "true"
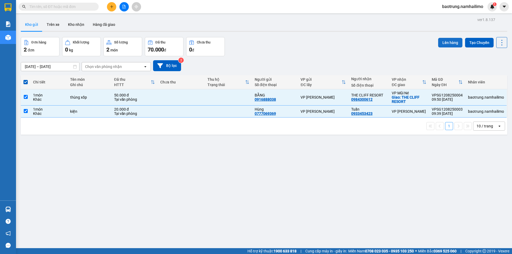
click at [444, 42] on button "Lên hàng" at bounding box center [450, 43] width 24 height 10
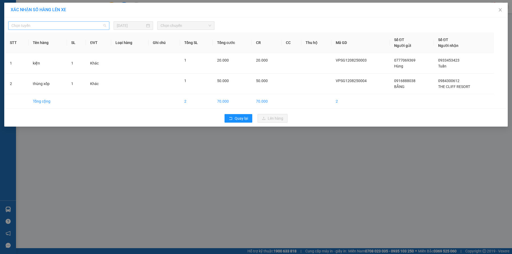
click at [92, 29] on span "Chọn tuyến" at bounding box center [58, 26] width 95 height 8
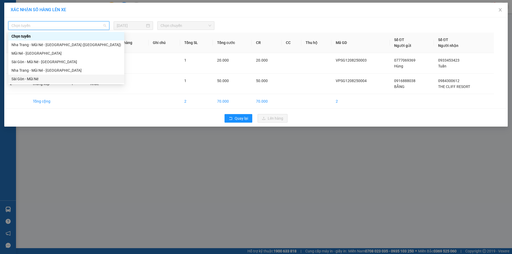
click at [49, 76] on div "Sài Gòn - Mũi Né" at bounding box center [66, 79] width 110 height 6
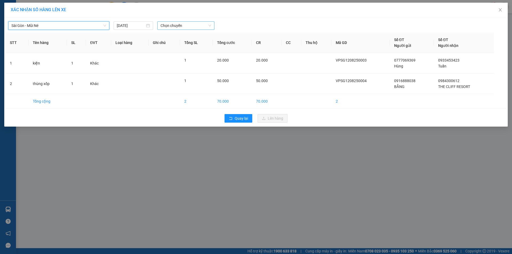
click at [194, 23] on span "Chọn chuyến" at bounding box center [186, 26] width 51 height 8
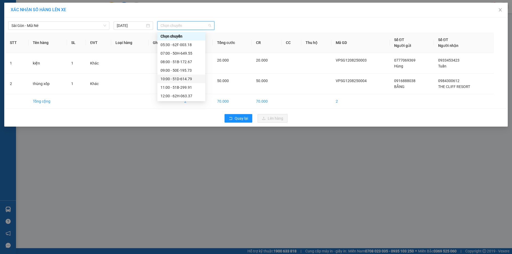
click at [186, 80] on div "10:00 - 51D-614.79" at bounding box center [182, 79] width 42 height 6
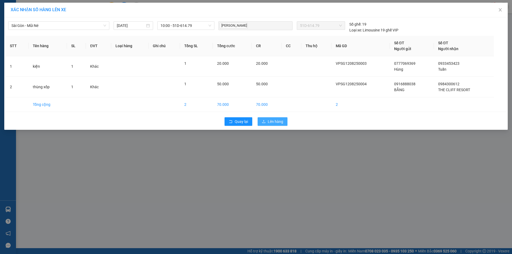
click at [271, 119] on span "Lên hàng" at bounding box center [275, 122] width 15 height 6
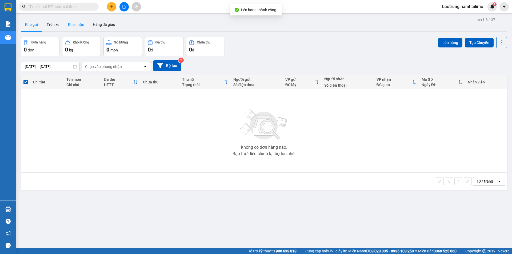
click at [80, 25] on button "Kho nhận" at bounding box center [76, 24] width 25 height 13
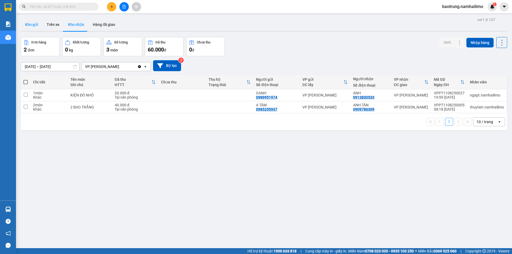
click at [31, 25] on button "Kho gửi" at bounding box center [32, 24] width 22 height 13
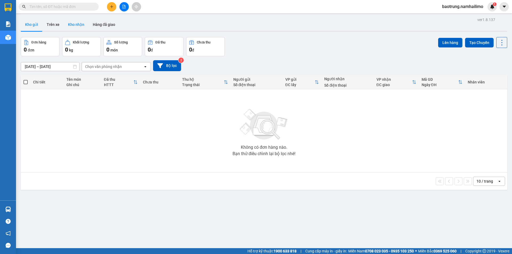
click at [84, 27] on button "Kho nhận" at bounding box center [76, 24] width 25 height 13
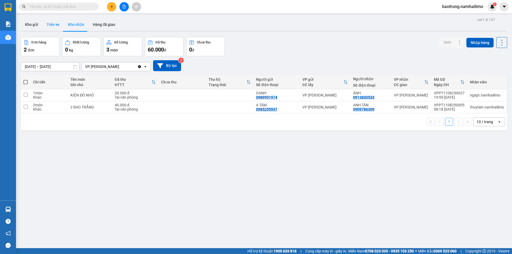
click at [52, 25] on button "Trên xe" at bounding box center [52, 24] width 21 height 13
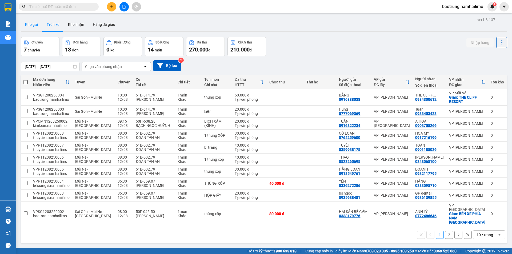
click at [33, 26] on button "Kho gửi" at bounding box center [32, 24] width 22 height 13
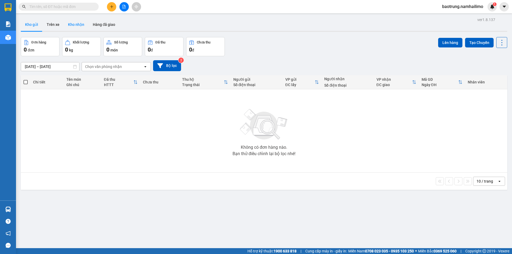
click at [72, 30] on button "Kho nhận" at bounding box center [76, 24] width 25 height 13
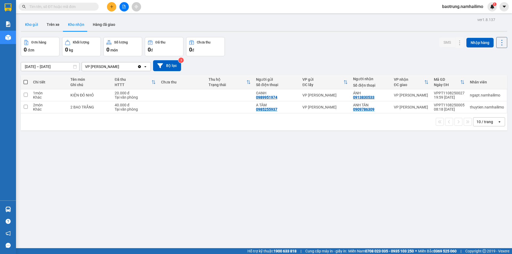
click at [27, 26] on button "Kho gửi" at bounding box center [32, 24] width 22 height 13
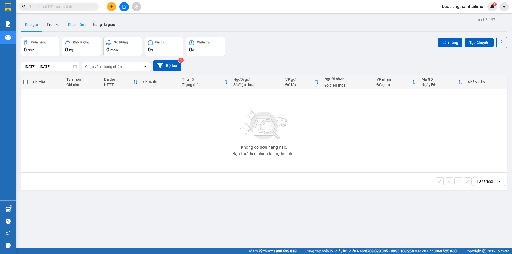
click at [82, 28] on button "Kho nhận" at bounding box center [76, 24] width 25 height 13
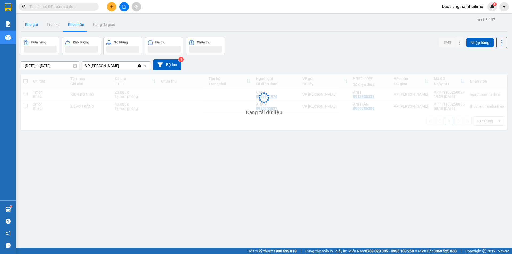
click at [29, 24] on button "Kho gửi" at bounding box center [32, 24] width 22 height 13
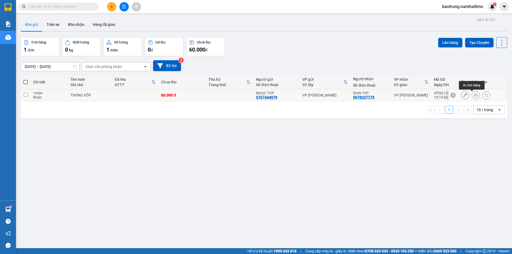
click at [474, 95] on icon at bounding box center [476, 95] width 4 height 4
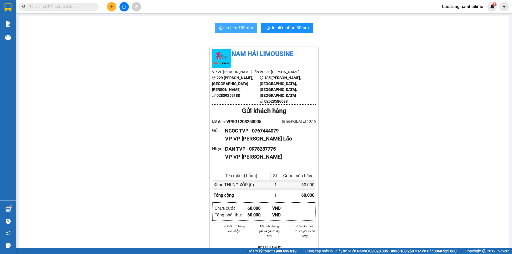
click at [235, 28] on span "In tem 100mm" at bounding box center [239, 28] width 27 height 7
click at [83, 3] on span at bounding box center [59, 7] width 80 height 8
click at [74, 9] on input "text" at bounding box center [60, 7] width 63 height 6
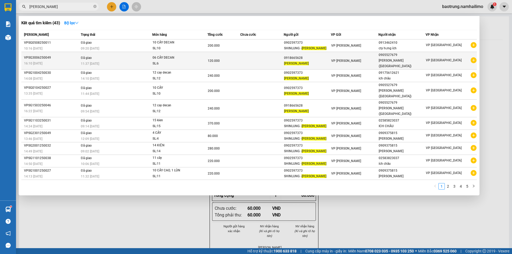
type input "[PERSON_NAME]"
click at [474, 59] on icon "plus-circle" at bounding box center [474, 60] width 6 height 6
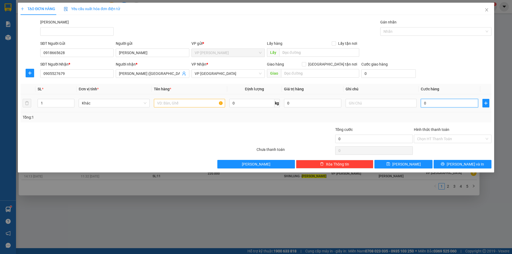
click at [437, 102] on input "0" at bounding box center [449, 103] width 57 height 9
type input "2"
type input "24"
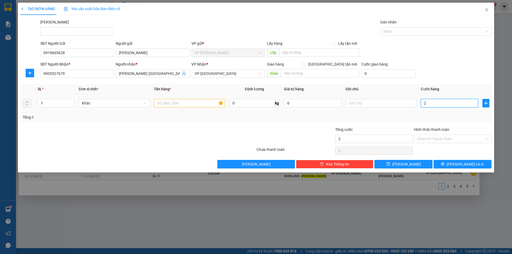
type input "24"
type input "240"
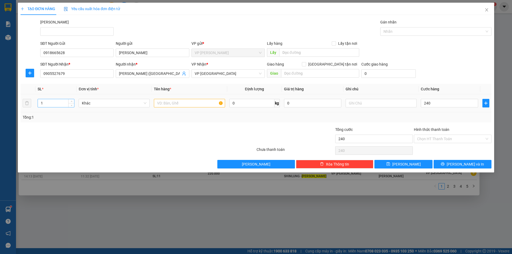
type input "240.000"
click at [65, 102] on input "1" at bounding box center [56, 103] width 36 height 8
type input "12"
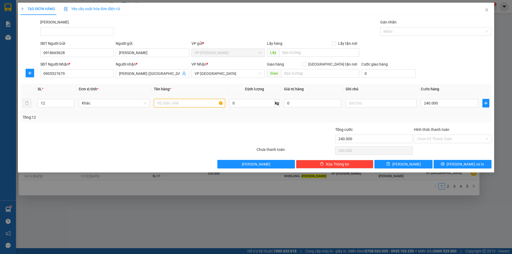
click at [170, 103] on input "text" at bounding box center [189, 103] width 71 height 9
type input "12 cây"
drag, startPoint x: 451, startPoint y: 107, endPoint x: 452, endPoint y: 152, distance: 45.1
click at [451, 108] on div "240.000" at bounding box center [449, 103] width 57 height 11
drag, startPoint x: 446, startPoint y: 120, endPoint x: 453, endPoint y: 133, distance: 14.3
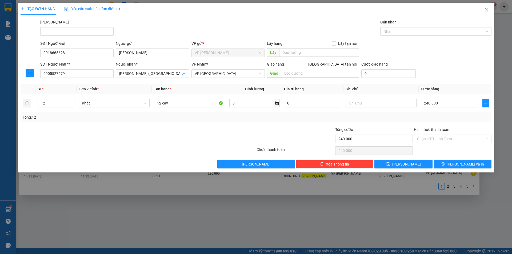
click at [446, 121] on div "Tổng: 12" at bounding box center [256, 117] width 471 height 10
click at [456, 166] on button "[PERSON_NAME] và In" at bounding box center [463, 164] width 58 height 9
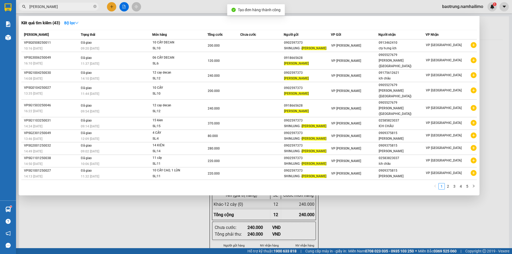
drag, startPoint x: 416, startPoint y: 221, endPoint x: 395, endPoint y: 193, distance: 35.0
click at [414, 216] on div at bounding box center [256, 127] width 512 height 254
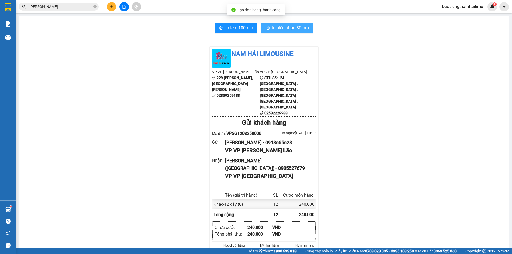
click at [279, 28] on span "In biên nhận 80mm" at bounding box center [290, 28] width 37 height 7
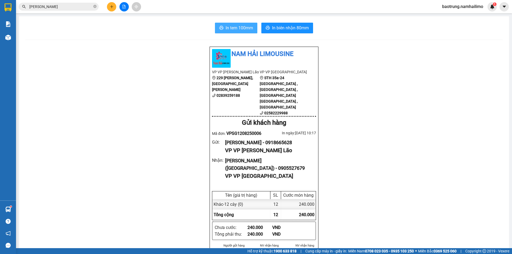
click at [237, 28] on span "In tem 100mm" at bounding box center [239, 28] width 27 height 7
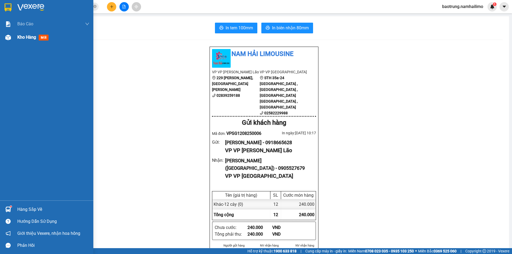
click at [27, 34] on div "Kho hàng mới" at bounding box center [33, 37] width 33 height 7
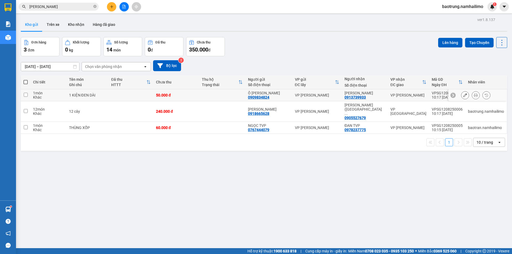
click at [474, 95] on icon at bounding box center [476, 95] width 4 height 4
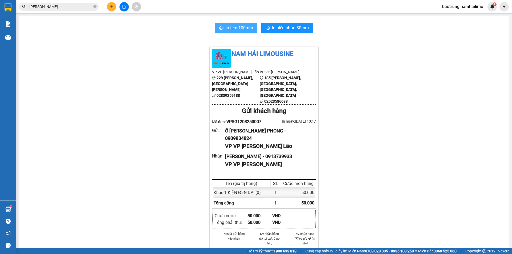
click at [238, 28] on span "In tem 100mm" at bounding box center [239, 28] width 27 height 7
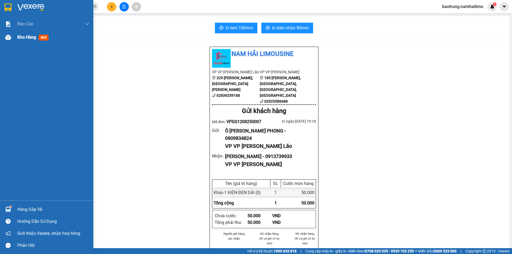
click at [30, 40] on div "Kho hàng mới" at bounding box center [33, 37] width 33 height 7
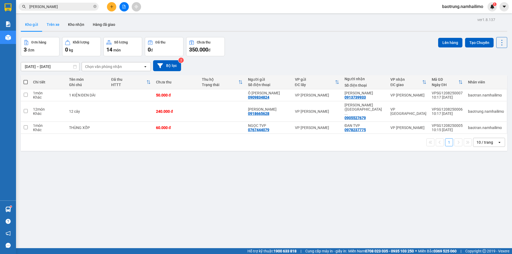
click at [54, 23] on button "Trên xe" at bounding box center [52, 24] width 21 height 13
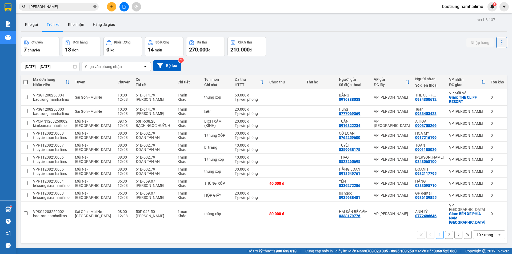
click at [96, 7] on icon "close-circle" at bounding box center [94, 6] width 3 height 3
click at [27, 20] on button "Kho gửi" at bounding box center [32, 24] width 22 height 13
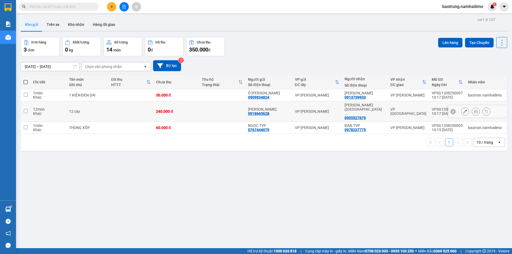
drag, startPoint x: 129, startPoint y: 107, endPoint x: 109, endPoint y: 105, distance: 20.9
click at [109, 105] on td "12 cây" at bounding box center [87, 111] width 42 height 21
checkbox input "true"
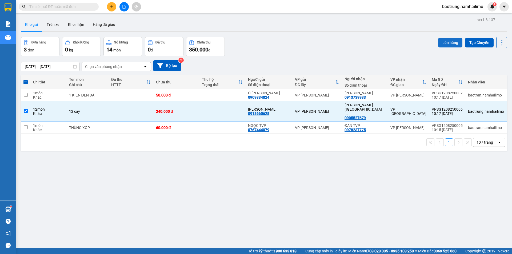
click at [448, 45] on button "Lên hàng" at bounding box center [450, 43] width 24 height 10
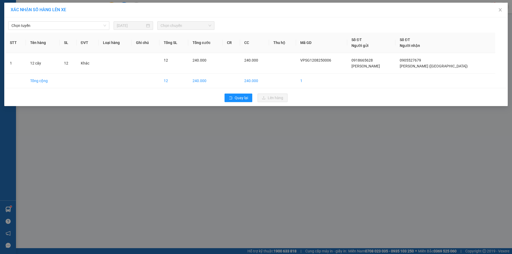
click at [73, 30] on div "Chọn tuyến [DATE] Chọn chuyến STT Tên hàng SL ĐVT Loại hàng Ghi chú Tổng SL Tổn…" at bounding box center [256, 61] width 504 height 89
click at [77, 25] on span "Chọn tuyến" at bounding box center [58, 26] width 95 height 8
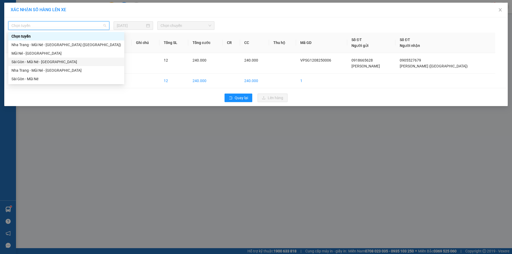
click at [70, 61] on div "Sài Gòn - Mũi Né - [GEOGRAPHIC_DATA]" at bounding box center [66, 62] width 110 height 6
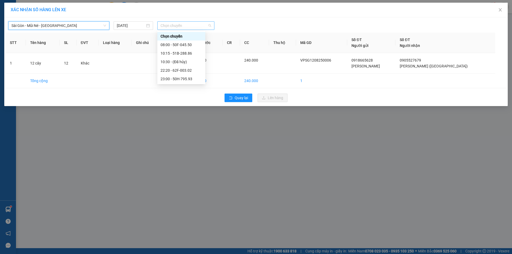
click at [200, 27] on span "Chọn chuyến" at bounding box center [186, 26] width 51 height 8
click at [185, 55] on div "10:15 - 51B-288.86" at bounding box center [182, 53] width 42 height 6
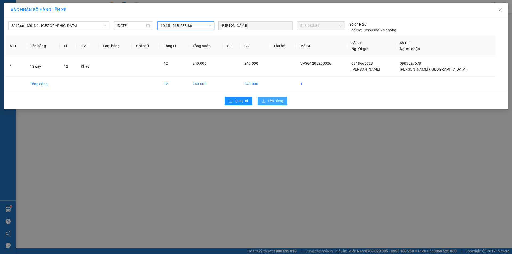
click at [271, 101] on span "Lên hàng" at bounding box center [275, 101] width 15 height 6
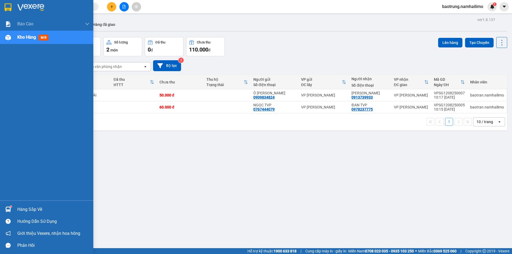
click at [26, 205] on div "Hàng sắp về" at bounding box center [46, 209] width 93 height 12
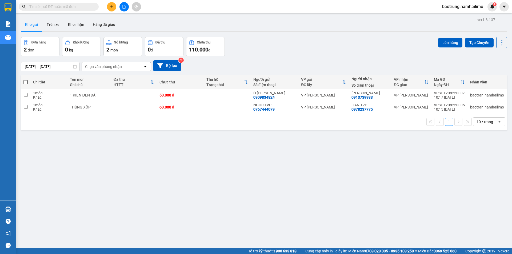
click at [269, 207] on section "Kết quả tìm kiếm ( 43 ) Bộ lọc Mã ĐH Trạng thái Món hàng Tổng cước Chưa cước Ng…" at bounding box center [256, 127] width 512 height 254
drag, startPoint x: 349, startPoint y: 188, endPoint x: 342, endPoint y: 182, distance: 9.1
click at [347, 186] on div "ver 1.8.137 Kho gửi Trên xe Kho nhận Hàng đã giao Đơn hàng 2 đơn Khối lượng 0 k…" at bounding box center [264, 143] width 491 height 254
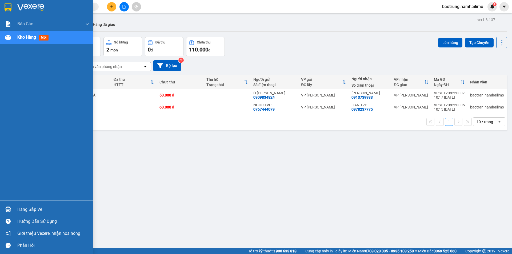
click at [30, 211] on div "Hàng sắp về" at bounding box center [53, 210] width 72 height 8
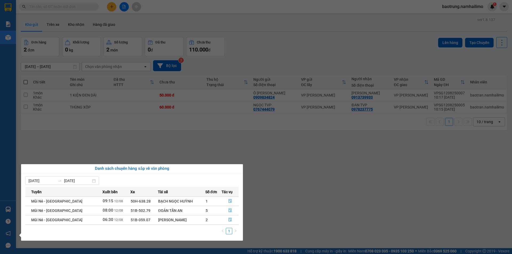
click at [380, 173] on section "Kết quả tìm kiếm ( 43 ) Bộ lọc Mã ĐH Trạng thái Món hàng Tổng cước Chưa cước Ng…" at bounding box center [256, 127] width 512 height 254
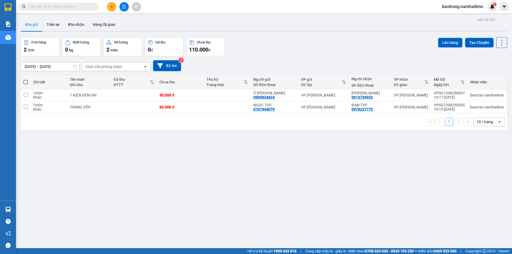
click at [380, 173] on div "ver 1.8.137 Kho gửi Trên xe Kho nhận Hàng đã giao Đơn hàng 2 đơn Khối lượng 0 k…" at bounding box center [264, 143] width 491 height 254
click at [85, 25] on button "Kho nhận" at bounding box center [76, 24] width 25 height 13
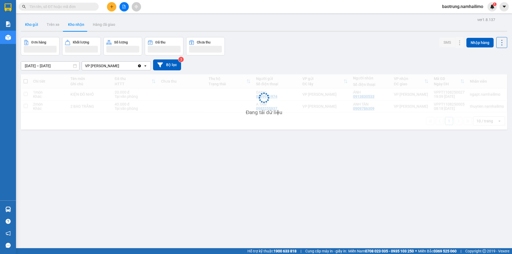
click at [36, 28] on button "Kho gửi" at bounding box center [32, 24] width 22 height 13
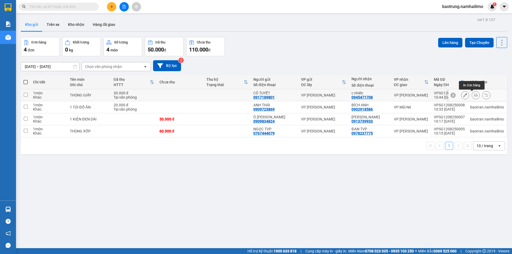
click at [474, 95] on icon at bounding box center [476, 95] width 4 height 4
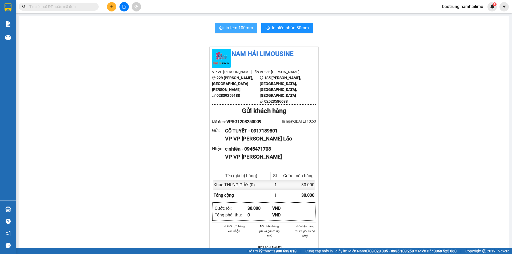
click at [237, 23] on div "In tem 100mm In biên nhận 80mm Nam Hải Limousine VP VP [PERSON_NAME] Lão 229 [P…" at bounding box center [264, 247] width 490 height 462
click at [237, 23] on button "In tem 100mm" at bounding box center [236, 28] width 42 height 11
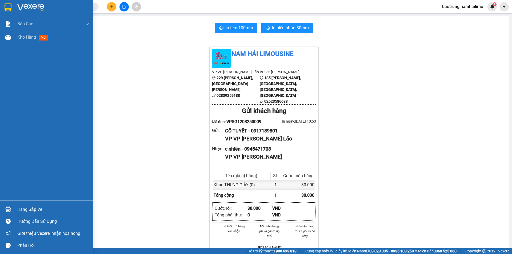
drag, startPoint x: 20, startPoint y: 210, endPoint x: 31, endPoint y: 208, distance: 10.8
click at [22, 210] on div "Hàng sắp về" at bounding box center [53, 210] width 72 height 8
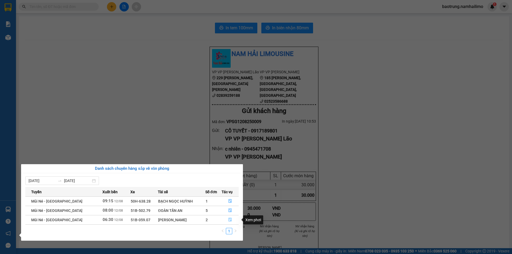
click at [230, 219] on icon "file-done" at bounding box center [230, 220] width 4 height 4
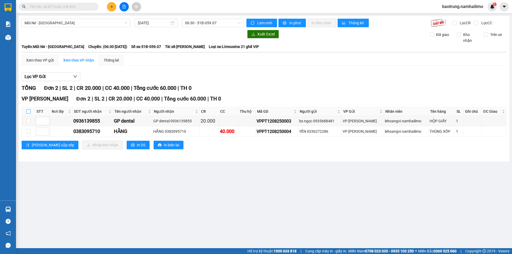
click at [27, 113] on input "checkbox" at bounding box center [28, 111] width 4 height 4
checkbox input "true"
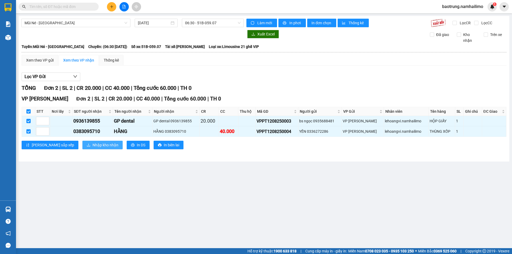
click at [93, 146] on span "Nhập kho nhận" at bounding box center [106, 145] width 26 height 6
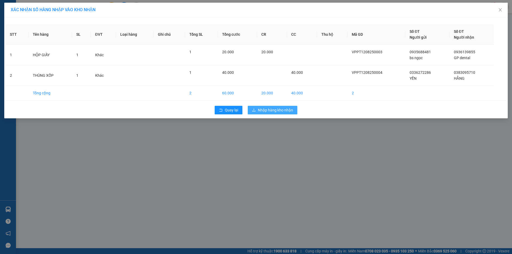
click at [270, 108] on span "Nhập hàng kho nhận" at bounding box center [275, 110] width 35 height 6
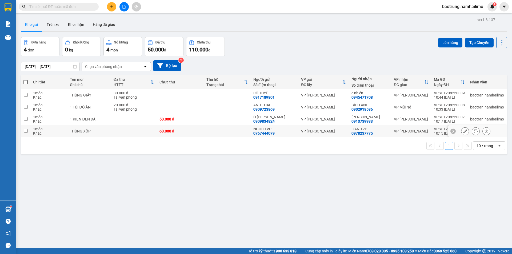
click at [124, 132] on td at bounding box center [134, 131] width 46 height 12
checkbox input "true"
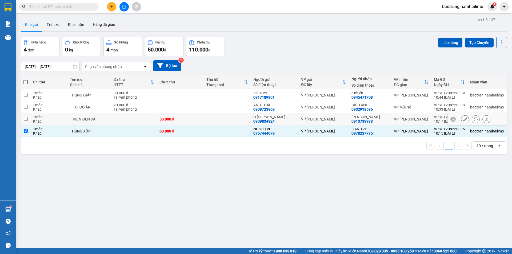
click at [125, 118] on td at bounding box center [134, 119] width 46 height 12
checkbox input "true"
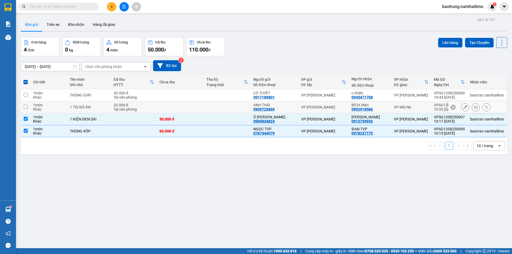
click at [146, 108] on div "Tại văn phòng" at bounding box center [134, 109] width 41 height 4
checkbox input "true"
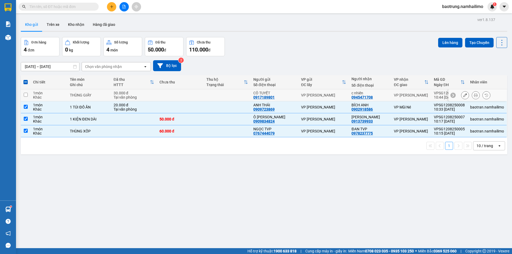
click at [148, 95] on div "Tại văn phòng" at bounding box center [134, 97] width 41 height 4
checkbox input "true"
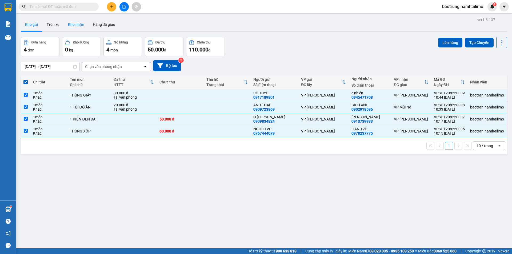
click at [79, 24] on button "Kho nhận" at bounding box center [76, 24] width 25 height 13
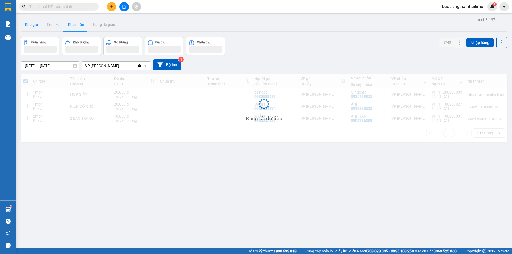
click at [31, 27] on button "Kho gửi" at bounding box center [32, 24] width 22 height 13
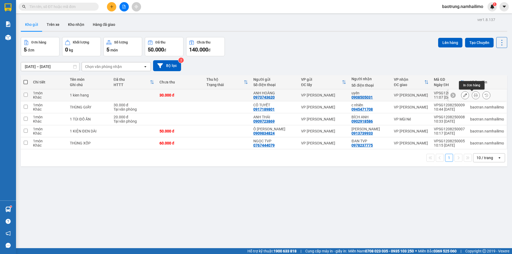
click at [476, 95] on div at bounding box center [475, 95] width 29 height 8
click at [474, 95] on icon at bounding box center [476, 95] width 4 height 4
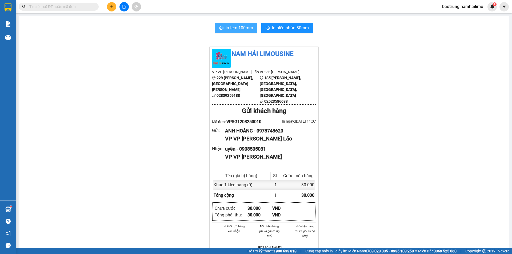
click at [234, 28] on span "In tem 100mm" at bounding box center [239, 28] width 27 height 7
click at [66, 13] on div "Kết quả tìm kiếm ( 43 ) Bộ lọc Mã ĐH Trạng thái Món hàng Tổng cước Chưa cước Ng…" at bounding box center [256, 6] width 512 height 13
click at [67, 9] on input "text" at bounding box center [60, 7] width 63 height 6
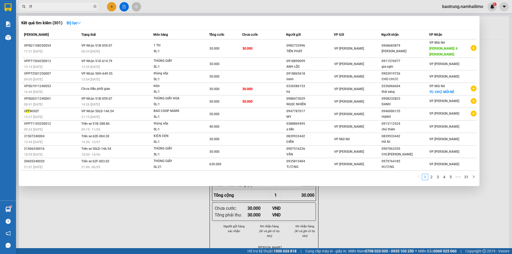
type input "f"
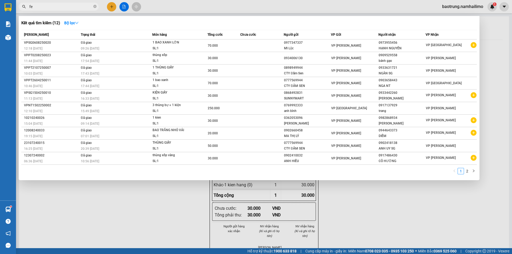
type input "f"
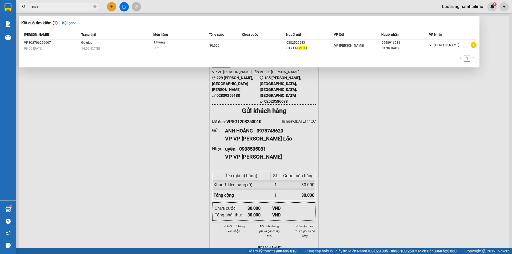
type input "fresh"
drag, startPoint x: 142, startPoint y: 99, endPoint x: 73, endPoint y: 27, distance: 100.0
click at [141, 99] on div at bounding box center [256, 127] width 512 height 254
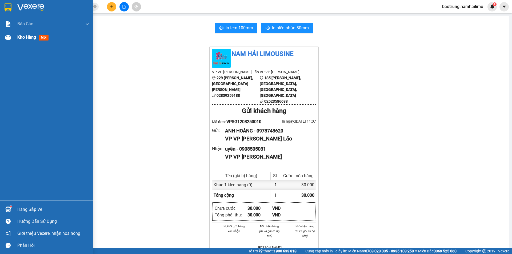
click at [27, 42] on div "Kho hàng mới" at bounding box center [53, 37] width 72 height 13
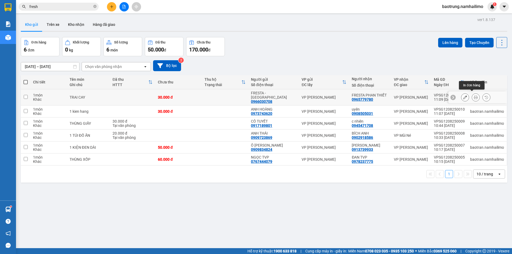
click at [474, 95] on icon at bounding box center [476, 97] width 4 height 4
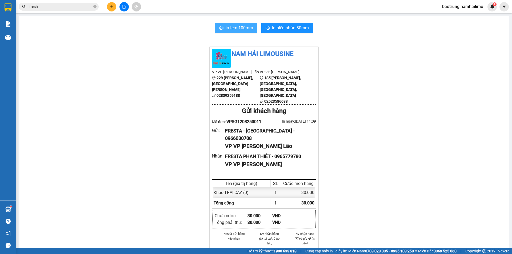
click at [239, 25] on span "In tem 100mm" at bounding box center [239, 28] width 27 height 7
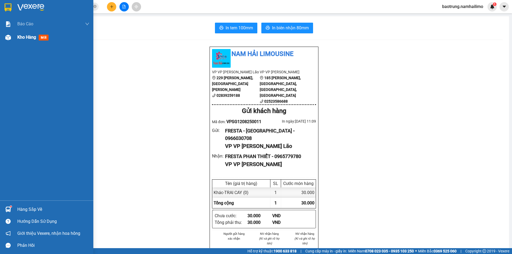
click at [28, 38] on span "Kho hàng" at bounding box center [26, 37] width 19 height 5
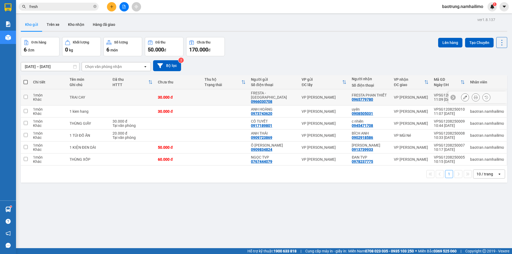
click at [98, 95] on div "TRAI CAY" at bounding box center [89, 97] width 38 height 4
checkbox input "true"
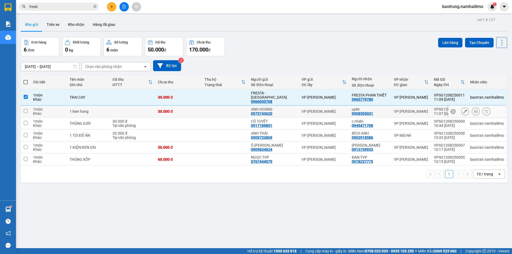
click at [99, 109] on div "1 kien hang" at bounding box center [89, 111] width 38 height 4
checkbox input "true"
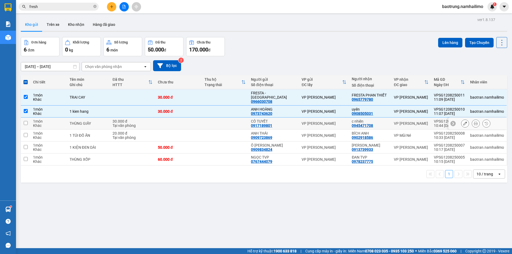
drag, startPoint x: 97, startPoint y: 116, endPoint x: 97, endPoint y: 127, distance: 11.2
click at [97, 118] on td "THÙNG GIẤY" at bounding box center [88, 124] width 43 height 12
checkbox input "true"
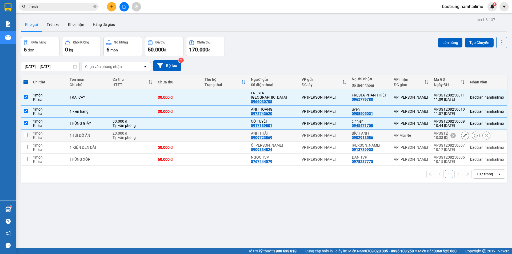
drag, startPoint x: 97, startPoint y: 127, endPoint x: 99, endPoint y: 139, distance: 11.3
click at [97, 130] on td "1 TÚI ĐỒ ĂN" at bounding box center [88, 136] width 43 height 12
checkbox input "true"
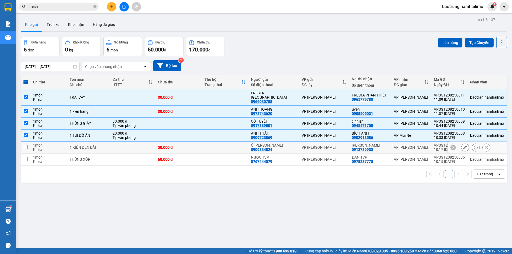
click at [99, 142] on td "1 KIỆN ĐEN DÀI" at bounding box center [88, 148] width 43 height 12
checkbox input "true"
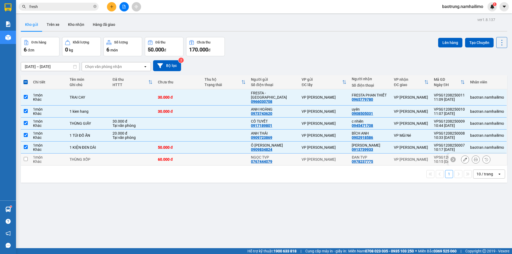
click at [98, 157] on div "THÙNG XỐP" at bounding box center [89, 159] width 38 height 4
checkbox input "true"
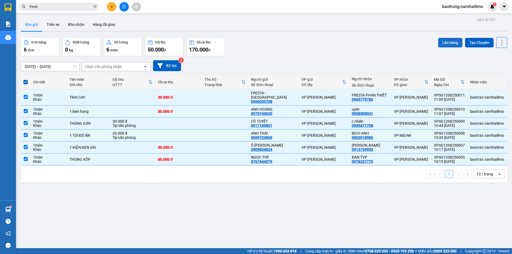
click at [443, 39] on button "Lên hàng" at bounding box center [450, 43] width 24 height 10
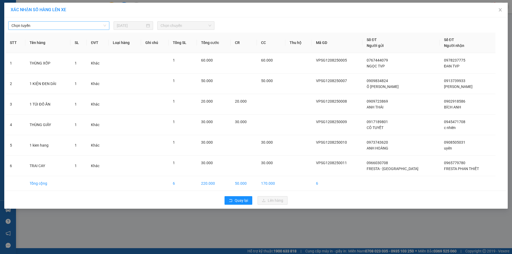
click at [58, 30] on div "Chọn tuyến 12/08/2025 Chọn chuyến STT Tên hàng SL ĐVT Loại hàng Ghi chú Tổng SL…" at bounding box center [256, 112] width 504 height 191
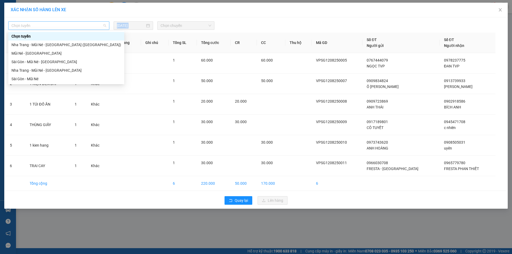
click at [58, 28] on span "Chọn tuyến" at bounding box center [58, 26] width 95 height 8
click at [40, 77] on div "Sài Gòn - Mũi Né" at bounding box center [66, 79] width 110 height 6
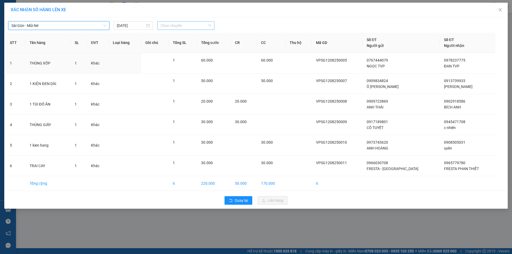
click at [170, 24] on span "Chọn chuyến" at bounding box center [186, 26] width 51 height 8
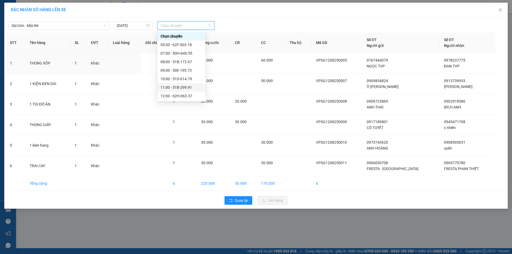
click at [186, 89] on div "11:00 - 51B-299.91" at bounding box center [182, 88] width 42 height 6
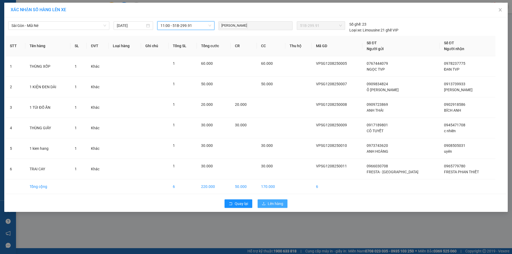
click at [272, 200] on button "Lên hàng" at bounding box center [273, 203] width 30 height 9
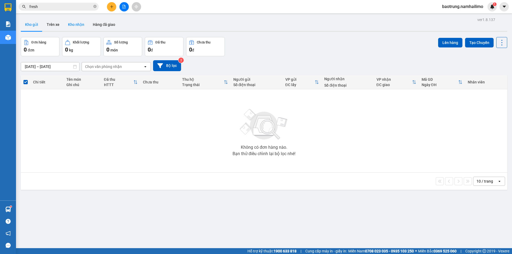
click at [71, 23] on button "Kho nhận" at bounding box center [76, 24] width 25 height 13
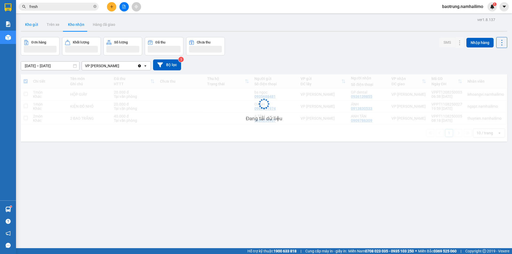
click at [34, 29] on button "Kho gửi" at bounding box center [32, 24] width 22 height 13
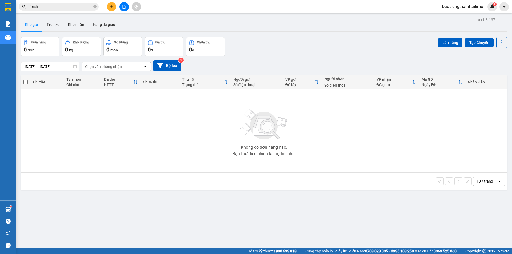
drag, startPoint x: 79, startPoint y: 31, endPoint x: 71, endPoint y: 29, distance: 8.7
click at [79, 31] on div at bounding box center [264, 31] width 486 height 1
click at [70, 26] on button "Kho nhận" at bounding box center [76, 24] width 25 height 13
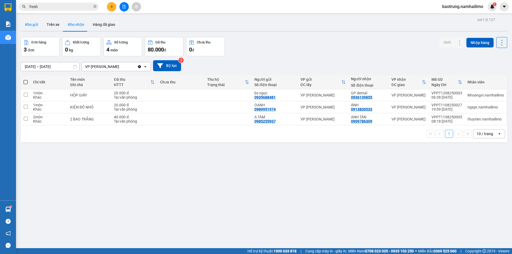
click at [33, 27] on button "Kho gửi" at bounding box center [32, 24] width 22 height 13
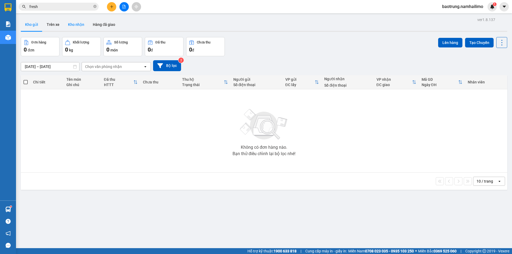
click at [86, 22] on button "Kho nhận" at bounding box center [76, 24] width 25 height 13
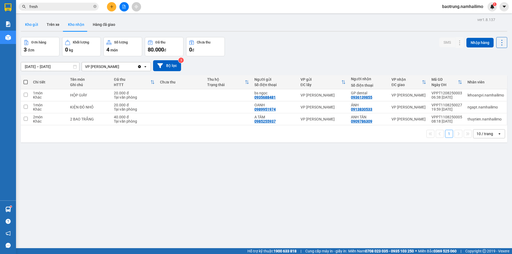
click at [27, 29] on button "Kho gửi" at bounding box center [32, 24] width 22 height 13
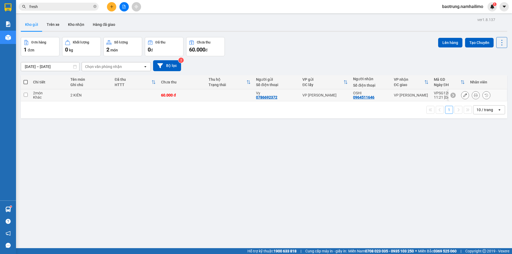
click at [474, 94] on icon at bounding box center [476, 95] width 4 height 4
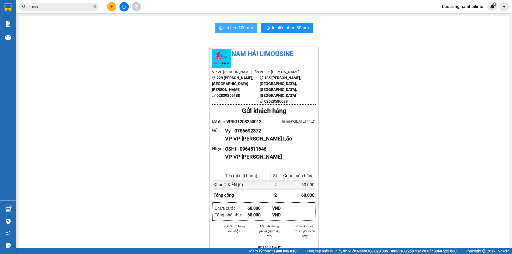
click at [229, 25] on span "In tem 100mm" at bounding box center [239, 28] width 27 height 7
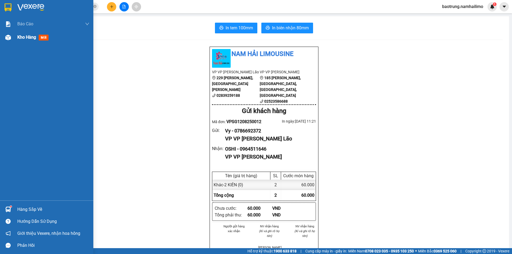
click at [18, 37] on span "Kho hàng" at bounding box center [26, 37] width 19 height 5
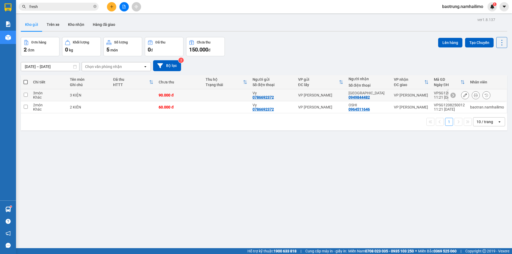
click at [472, 93] on button at bounding box center [475, 95] width 7 height 9
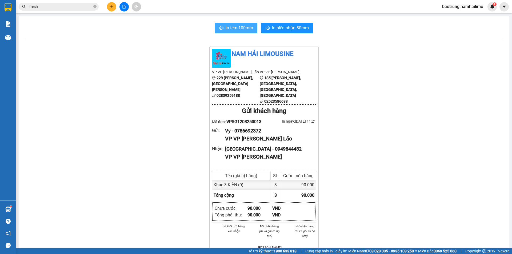
click at [239, 30] on span "In tem 100mm" at bounding box center [239, 28] width 27 height 7
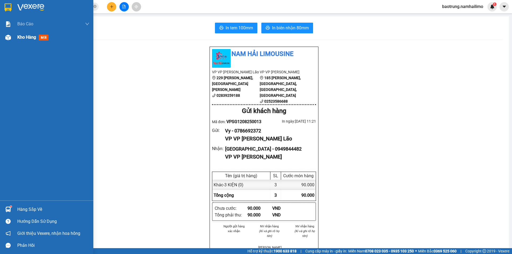
click at [30, 40] on div "Kho hàng mới" at bounding box center [33, 37] width 33 height 7
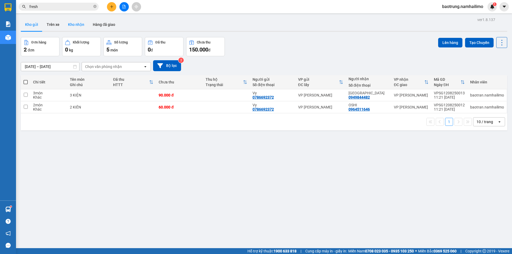
click at [75, 25] on button "Kho nhận" at bounding box center [76, 24] width 25 height 13
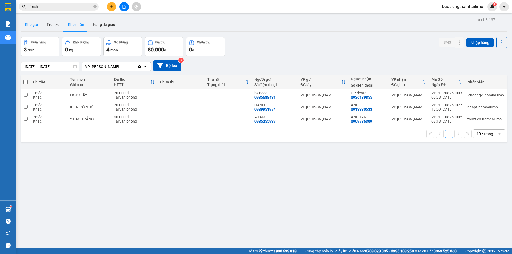
click at [38, 23] on button "Kho gửi" at bounding box center [32, 24] width 22 height 13
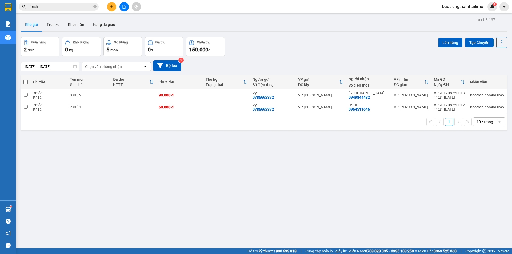
click at [110, 8] on icon "plus" at bounding box center [112, 7] width 4 height 4
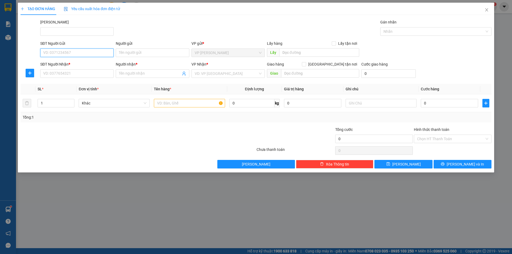
click at [89, 55] on input "SĐT Người Gửi" at bounding box center [76, 53] width 73 height 9
type input "0901840902"
click at [122, 52] on input "Người gửi" at bounding box center [152, 53] width 73 height 9
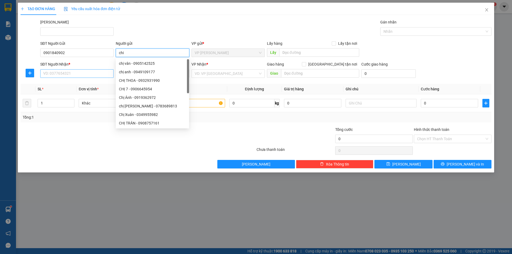
type input "chi"
click at [82, 75] on input "SĐT Người Nhận *" at bounding box center [76, 73] width 73 height 9
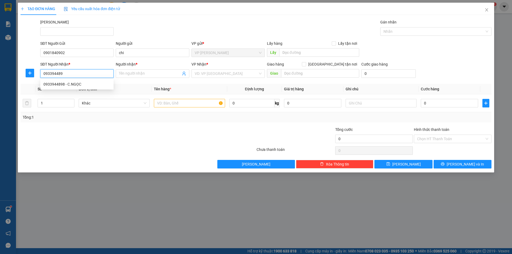
type input "0933944898"
click at [88, 86] on div "0933944898 - C.NGỌC" at bounding box center [76, 84] width 67 height 6
type input "C.NGỌC"
type input "30.000"
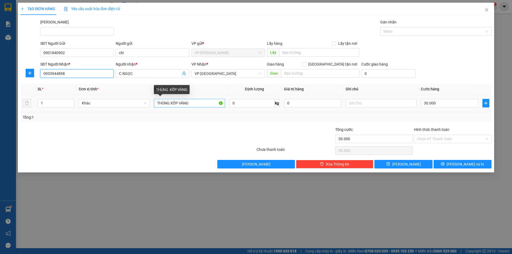
type input "0933944898"
click at [205, 106] on input "THÙNG XỐP VÀNG" at bounding box center [189, 103] width 71 height 9
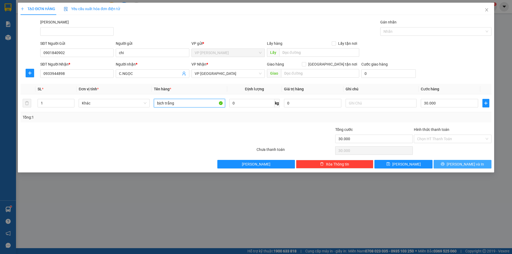
type input "bịch trắng"
click at [456, 163] on button "[PERSON_NAME] và In" at bounding box center [463, 164] width 58 height 9
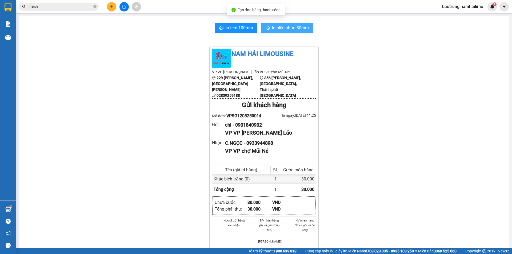
click at [293, 28] on span "In biên nhận 80mm" at bounding box center [290, 28] width 37 height 7
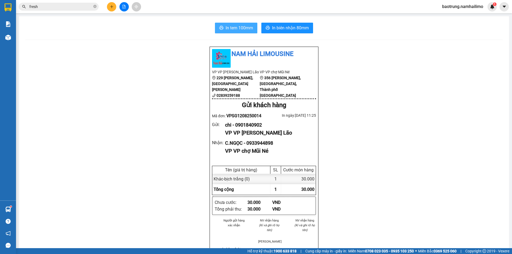
click at [231, 26] on span "In tem 100mm" at bounding box center [239, 28] width 27 height 7
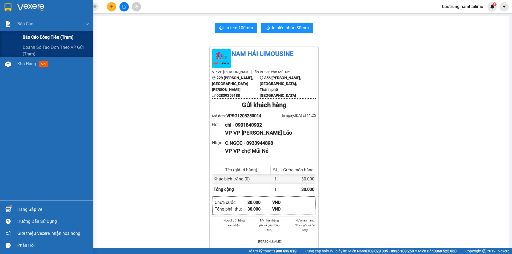
click at [60, 42] on div "Báo cáo dòng tiền (trạm)" at bounding box center [56, 37] width 67 height 13
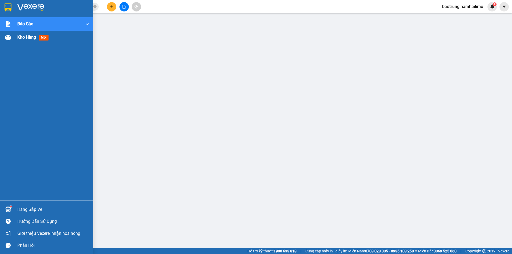
click at [28, 42] on div "Kho hàng mới" at bounding box center [53, 37] width 72 height 13
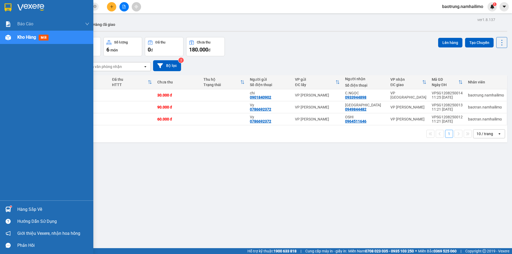
click at [23, 210] on div "Hàng sắp về" at bounding box center [53, 210] width 72 height 8
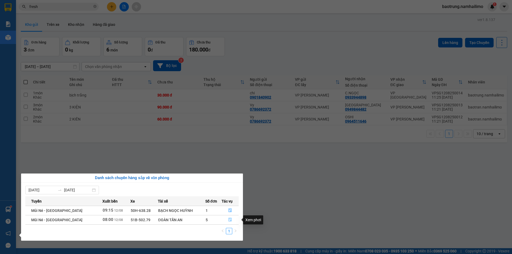
click at [230, 218] on icon "file-done" at bounding box center [230, 220] width 4 height 4
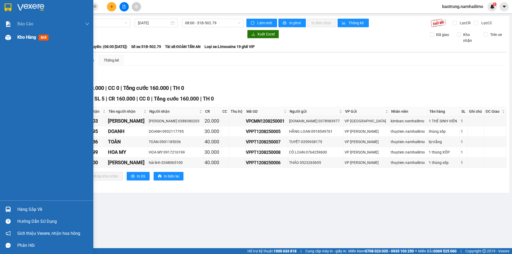
click at [25, 38] on span "Kho hàng" at bounding box center [26, 37] width 19 height 5
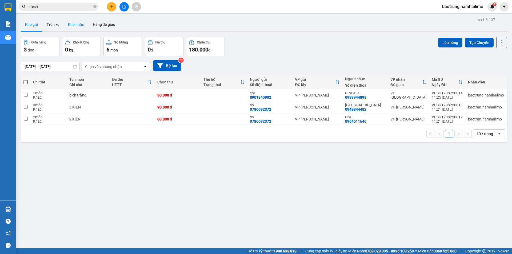
click at [71, 26] on button "Kho nhận" at bounding box center [76, 24] width 25 height 13
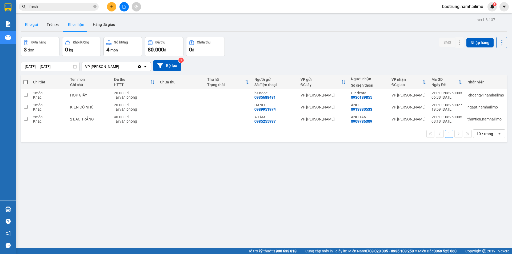
click at [30, 28] on button "Kho gửi" at bounding box center [32, 24] width 22 height 13
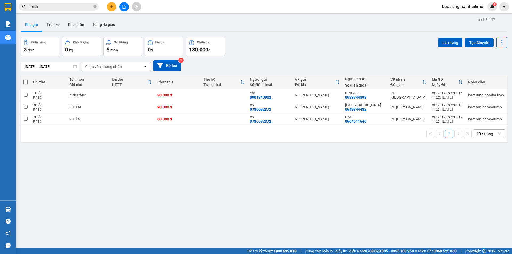
click at [63, 6] on input "fresh" at bounding box center [60, 7] width 63 height 6
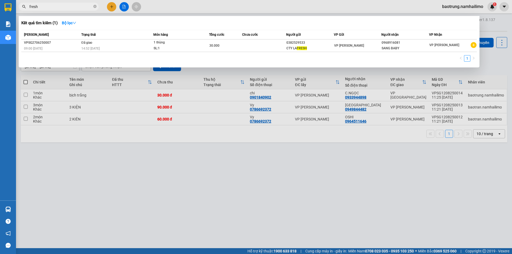
click at [63, 6] on input "fresh" at bounding box center [60, 7] width 63 height 6
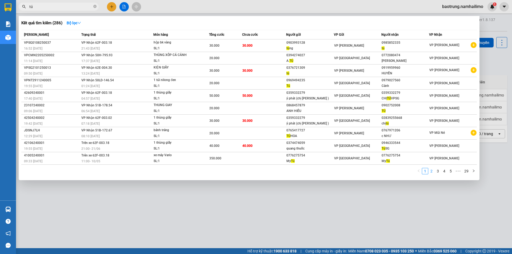
type input "tú"
click at [432, 171] on link "2" at bounding box center [432, 171] width 6 height 6
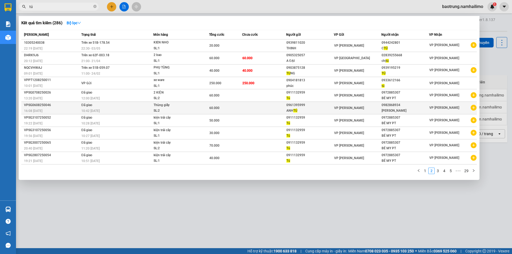
click at [473, 107] on icon "plus-circle" at bounding box center [474, 108] width 6 height 6
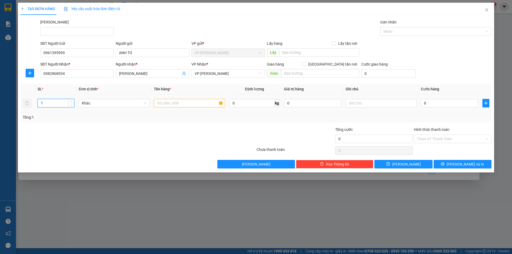
drag, startPoint x: 46, startPoint y: 102, endPoint x: 33, endPoint y: 103, distance: 13.1
click at [33, 103] on tr "1 Khác 0 kg 0 0" at bounding box center [256, 103] width 471 height 18
type input "3"
click at [163, 100] on input "text" at bounding box center [189, 103] width 71 height 9
type input "2"
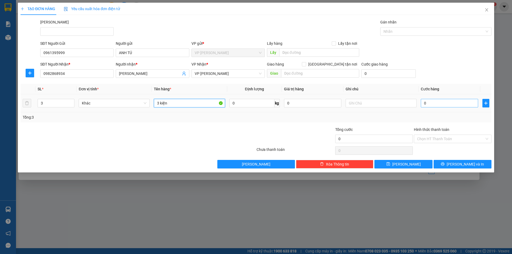
type input "3 kiện"
click at [444, 101] on input "0" at bounding box center [449, 103] width 57 height 9
type input "1"
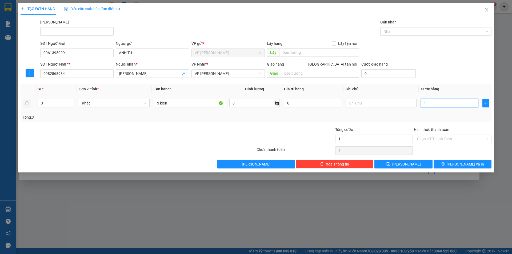
type input "10"
type input "100"
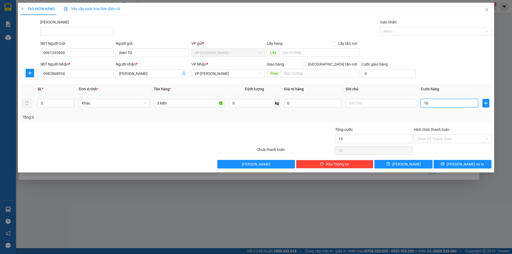
type input "100"
type input "100.000"
click at [448, 63] on div "SĐT Người Nhận * 0982868934 Người nhận * ngọc bích VP Nhận * VP Phan Thiết Giao…" at bounding box center [265, 70] width 453 height 19
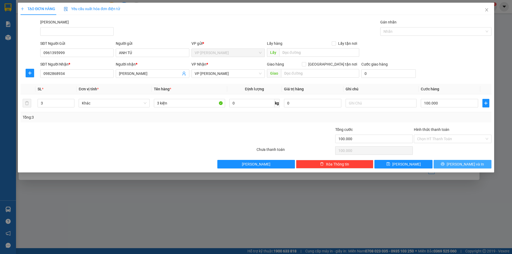
click at [469, 165] on span "[PERSON_NAME] và In" at bounding box center [465, 164] width 37 height 6
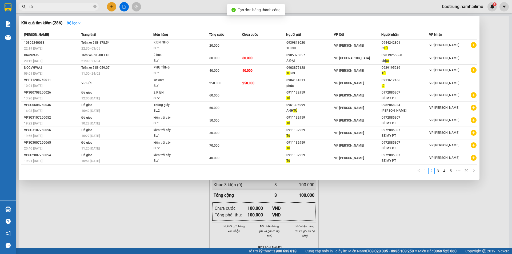
drag, startPoint x: 363, startPoint y: 204, endPoint x: 293, endPoint y: 76, distance: 145.6
click at [363, 204] on div at bounding box center [256, 127] width 512 height 254
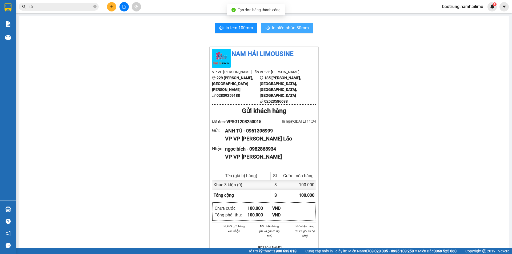
click at [284, 31] on button "In biên nhận 80mm" at bounding box center [287, 28] width 52 height 11
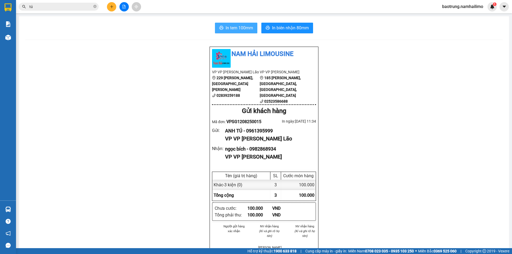
click at [238, 27] on span "In tem 100mm" at bounding box center [239, 28] width 27 height 7
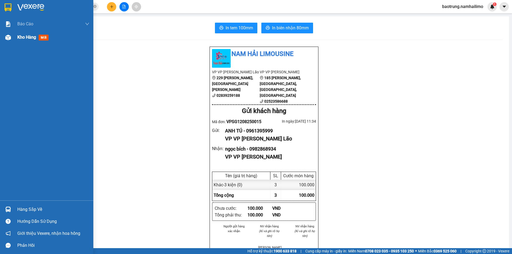
click at [33, 41] on div "Kho hàng mới" at bounding box center [53, 37] width 72 height 13
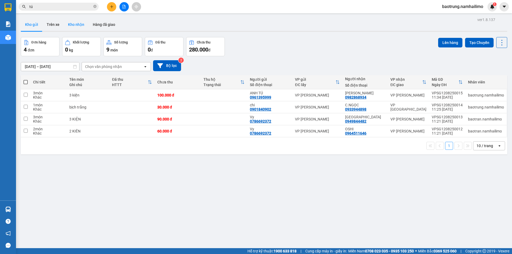
click at [77, 24] on button "Kho nhận" at bounding box center [76, 24] width 25 height 13
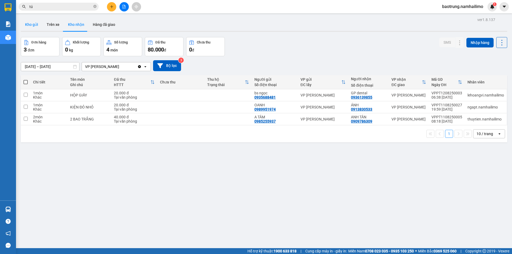
click at [24, 29] on button "Kho gửi" at bounding box center [32, 24] width 22 height 13
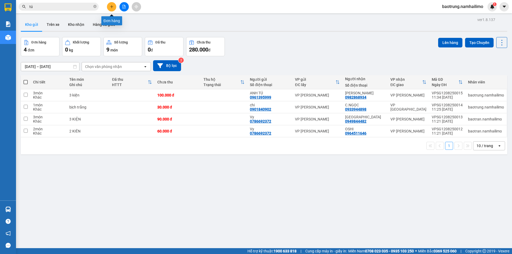
click at [113, 7] on icon "plus" at bounding box center [111, 6] width 3 height 0
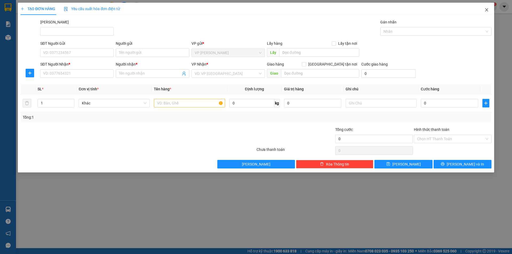
click at [488, 12] on icon "close" at bounding box center [487, 10] width 4 height 4
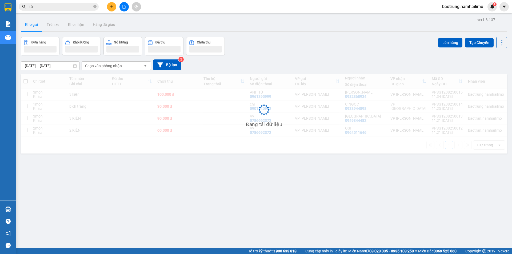
click at [54, 7] on input "tú" at bounding box center [60, 7] width 63 height 6
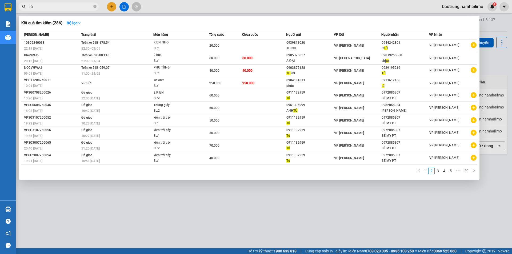
click at [54, 6] on input "tú" at bounding box center [60, 7] width 63 height 6
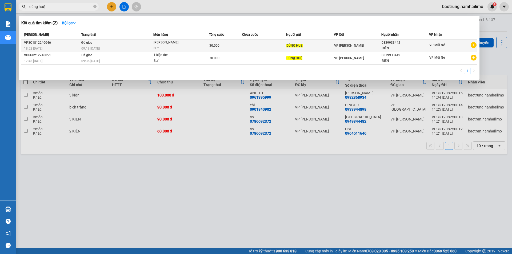
type input "dũng huệ"
click at [474, 45] on icon "plus-circle" at bounding box center [474, 45] width 6 height 6
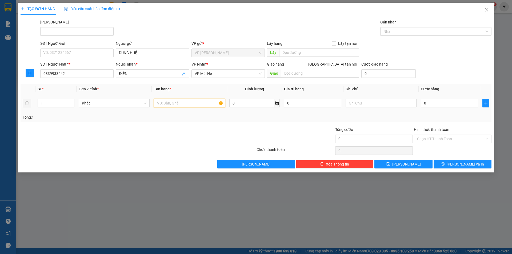
click at [174, 105] on input "text" at bounding box center [189, 103] width 71 height 9
type input "bọc đỏ"
click at [446, 101] on input "0" at bounding box center [449, 103] width 57 height 9
type input "4"
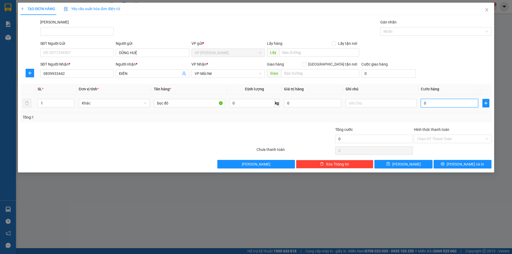
type input "4"
type input "40"
type input "40.000"
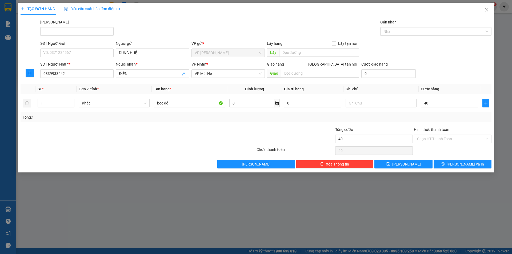
type input "40.000"
click at [467, 75] on div "SĐT Người Nhận * 0839933442 Người nhận * ĐIỀN VP Nhận * VP Mũi Né Giao hàng Gia…" at bounding box center [265, 70] width 453 height 19
click at [468, 165] on span "[PERSON_NAME] và In" at bounding box center [465, 164] width 37 height 6
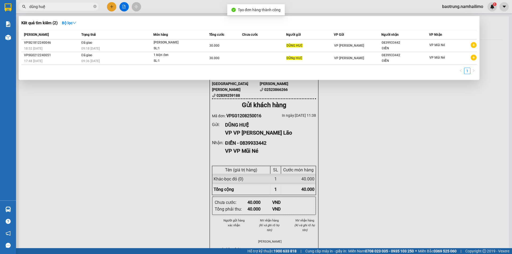
drag, startPoint x: 367, startPoint y: 139, endPoint x: 295, endPoint y: 70, distance: 99.6
click at [366, 138] on div at bounding box center [256, 127] width 512 height 254
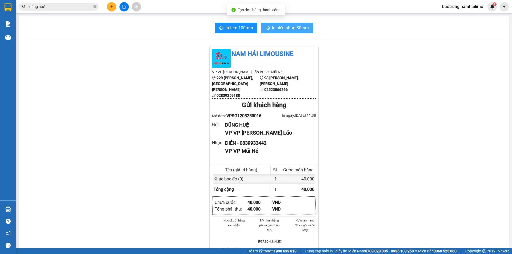
click at [283, 24] on button "In biên nhận 80mm" at bounding box center [287, 28] width 52 height 11
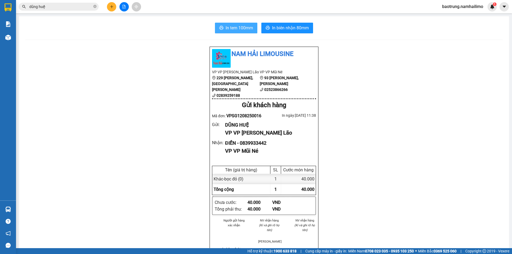
click at [248, 29] on span "In tem 100mm" at bounding box center [239, 28] width 27 height 7
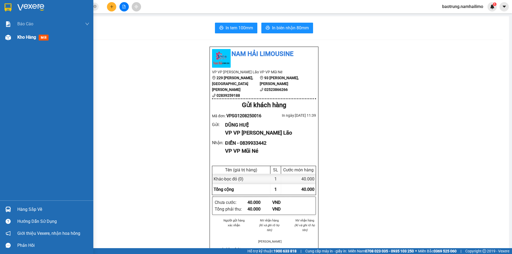
click at [23, 35] on span "Kho hàng" at bounding box center [26, 37] width 19 height 5
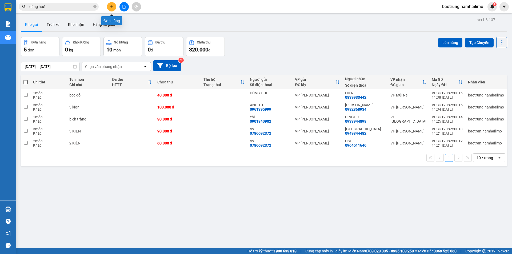
click at [114, 8] on button at bounding box center [111, 6] width 9 height 9
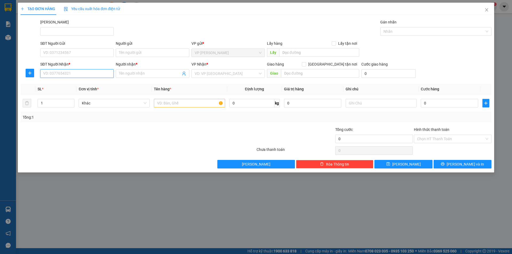
click at [65, 74] on input "SĐT Người Nhận *" at bounding box center [76, 73] width 73 height 9
click at [78, 84] on div "0789390309 - MINH NGUYỆT" at bounding box center [76, 84] width 67 height 6
type input "0789390309"
type input "MINH NGUYỆT"
type input "120.000"
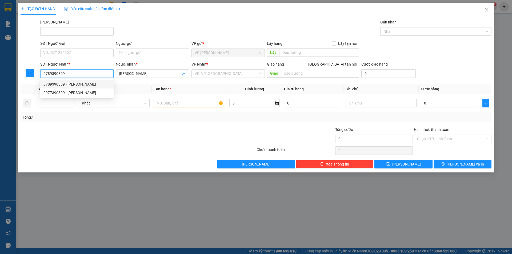
type input "120.000"
type input "0789390309"
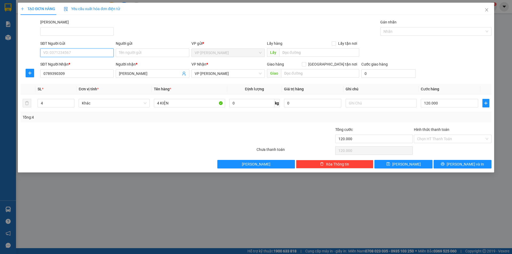
click at [66, 50] on input "SĐT Người Gửi" at bounding box center [76, 53] width 73 height 9
type input "0933610055"
click at [78, 66] on div "0933610055 - HẰNG JAPAN SÀI GÒN" at bounding box center [97, 63] width 115 height 9
type input "HẰNG JAPAN SÀI GÒN"
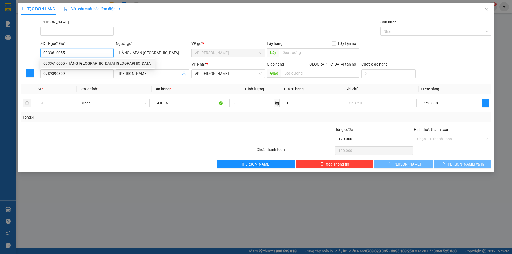
type input "1.020.000"
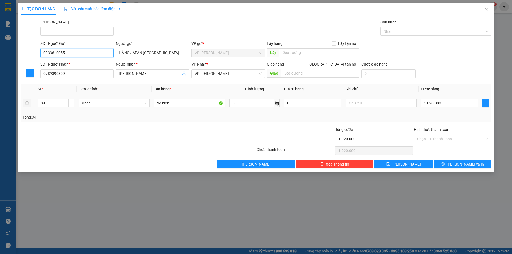
type input "0933610055"
click at [53, 100] on input "34" at bounding box center [56, 103] width 36 height 8
type input "3"
type input "1"
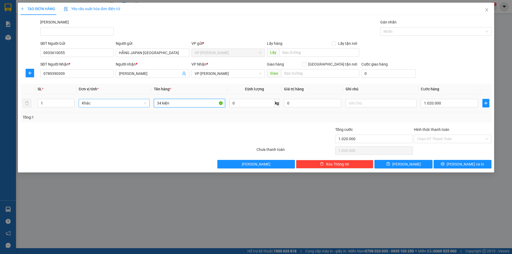
drag, startPoint x: 183, startPoint y: 104, endPoint x: 79, endPoint y: 103, distance: 104.3
click at [79, 103] on tr "1 Khác 34 kiện 0 kg 0 1.020.000" at bounding box center [256, 103] width 471 height 18
type input "1 kiện"
click at [454, 104] on input "1.020.000" at bounding box center [449, 103] width 57 height 9
type input "3"
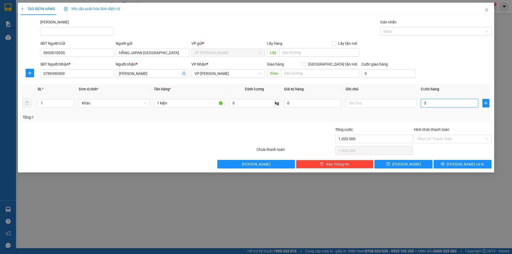
type input "3"
type input "30"
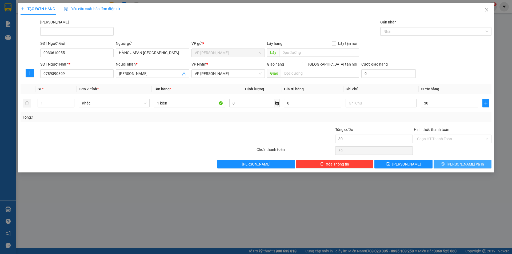
type input "30.000"
click at [466, 162] on span "[PERSON_NAME] và In" at bounding box center [465, 164] width 37 height 6
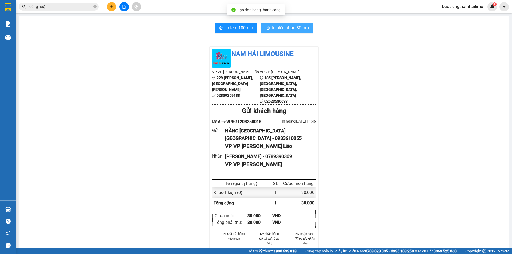
click at [281, 26] on span "In biên nhận 80mm" at bounding box center [290, 28] width 37 height 7
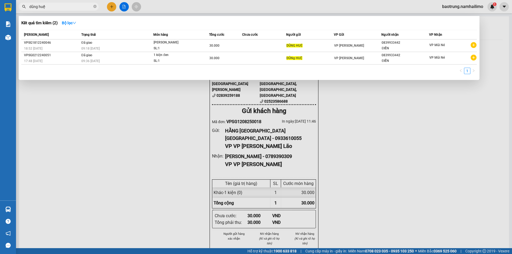
click at [55, 8] on input "dũng huệ" at bounding box center [60, 7] width 63 height 6
click at [55, 9] on input "dũng huệ" at bounding box center [60, 7] width 63 height 6
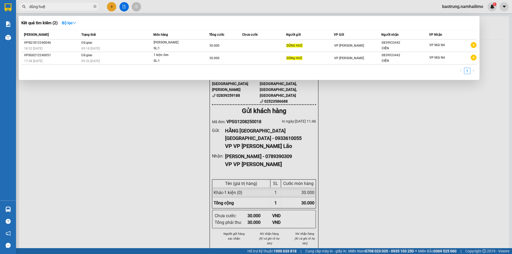
click at [55, 9] on input "dũng huệ" at bounding box center [60, 7] width 63 height 6
drag, startPoint x: 55, startPoint y: 9, endPoint x: 51, endPoint y: 7, distance: 3.8
click at [53, 8] on input "dũng huệ" at bounding box center [60, 7] width 63 height 6
paste input "0935815404"
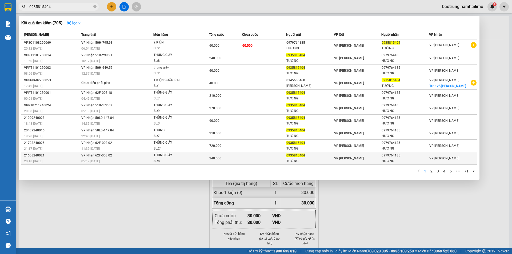
type input "0935815404"
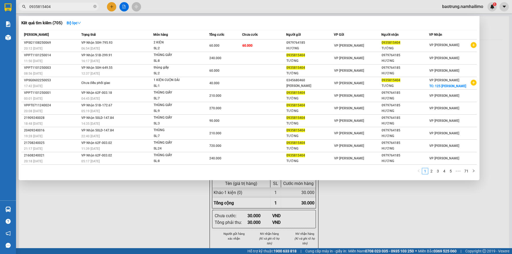
drag, startPoint x: 396, startPoint y: 217, endPoint x: 165, endPoint y: 95, distance: 261.3
click at [394, 215] on div at bounding box center [256, 127] width 512 height 254
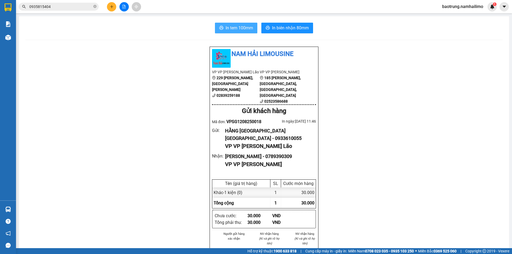
click at [235, 25] on span "In tem 100mm" at bounding box center [239, 28] width 27 height 7
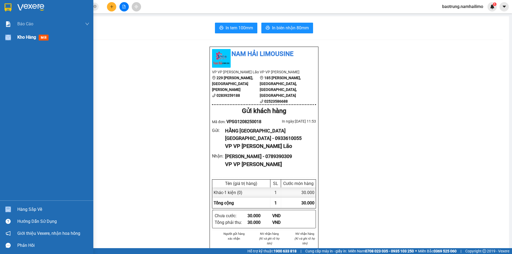
click at [17, 44] on div "Báo cáo Báo cáo dòng tiền (trạm) Doanh số tạo đơn theo VP gửi (trạm) Kho hàng m…" at bounding box center [46, 108] width 93 height 183
click at [34, 34] on div "Kho hàng mới" at bounding box center [33, 37] width 33 height 7
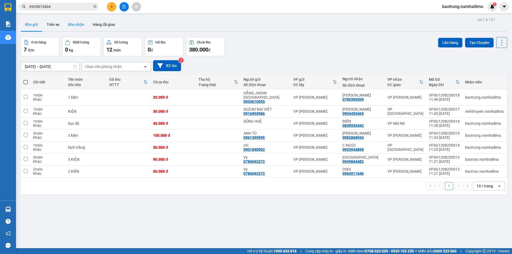
drag, startPoint x: 75, startPoint y: 23, endPoint x: 69, endPoint y: 30, distance: 9.2
click at [75, 24] on button "Kho nhận" at bounding box center [76, 24] width 25 height 13
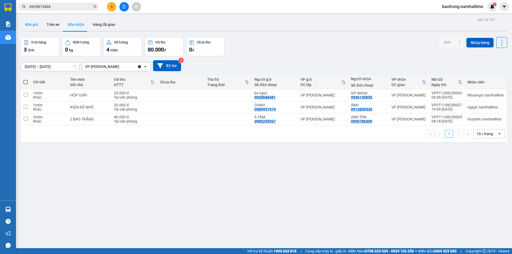
click at [37, 26] on button "Kho gửi" at bounding box center [32, 24] width 22 height 13
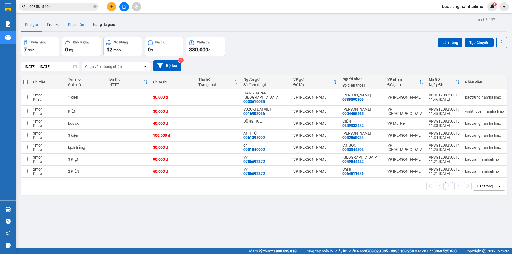
click at [69, 23] on button "Kho nhận" at bounding box center [76, 24] width 25 height 13
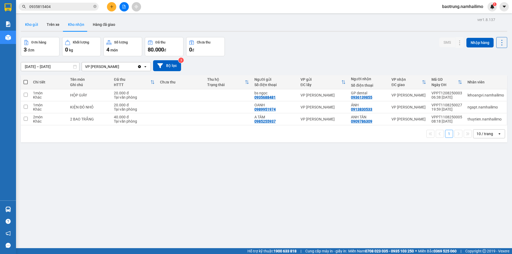
click at [35, 28] on button "Kho gửi" at bounding box center [32, 24] width 22 height 13
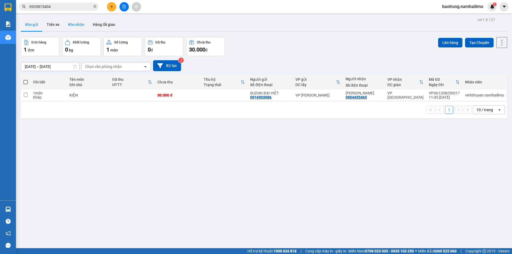
click at [78, 20] on button "Kho nhận" at bounding box center [76, 24] width 25 height 13
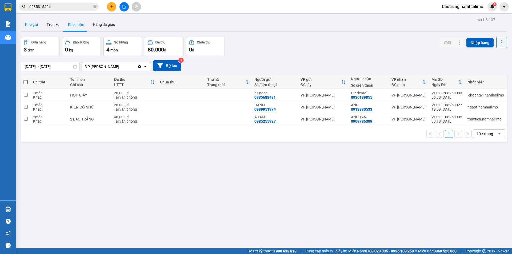
click at [26, 26] on button "Kho gửi" at bounding box center [32, 24] width 22 height 13
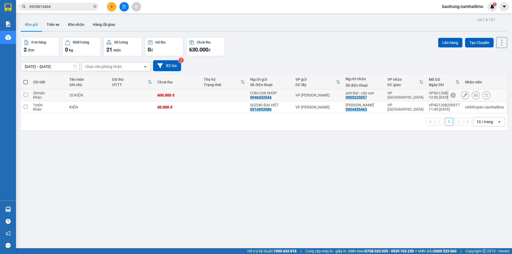
click at [473, 98] on button at bounding box center [475, 95] width 7 height 9
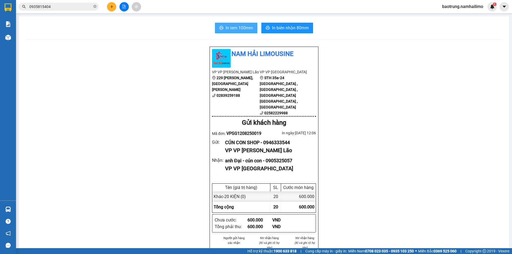
click at [235, 23] on button "In tem 100mm" at bounding box center [236, 28] width 42 height 11
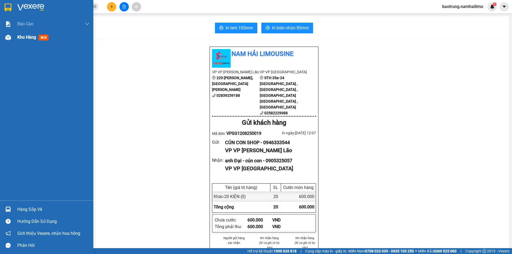
click at [24, 32] on div "Kho hàng mới" at bounding box center [53, 37] width 72 height 13
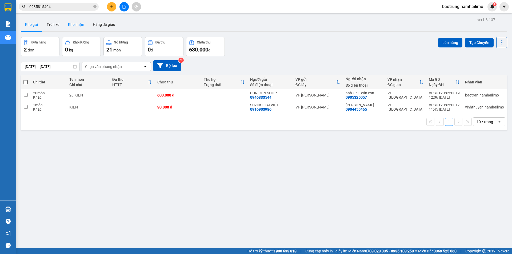
click at [84, 28] on button "Kho nhận" at bounding box center [76, 24] width 25 height 13
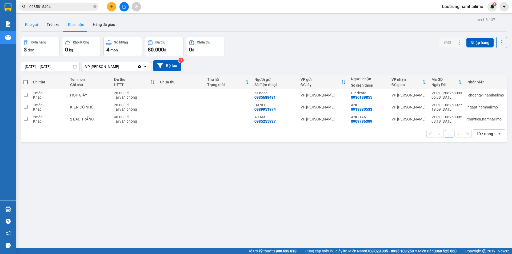
click at [32, 25] on button "Kho gửi" at bounding box center [32, 24] width 22 height 13
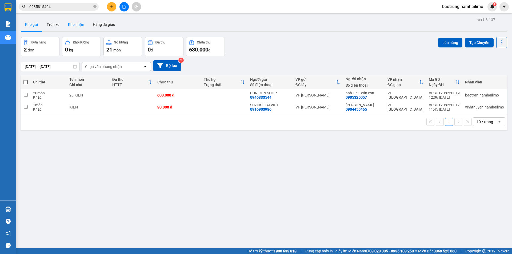
drag, startPoint x: 77, startPoint y: 23, endPoint x: 72, endPoint y: 23, distance: 5.6
click at [77, 23] on button "Kho nhận" at bounding box center [76, 24] width 25 height 13
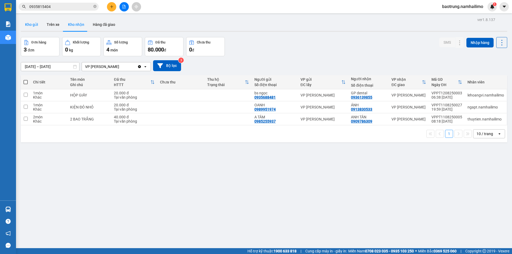
click at [31, 27] on button "Kho gửi" at bounding box center [32, 24] width 22 height 13
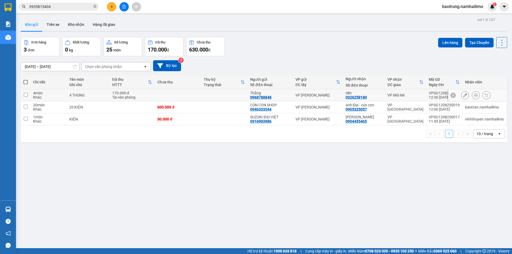
click at [474, 95] on icon at bounding box center [476, 95] width 4 height 4
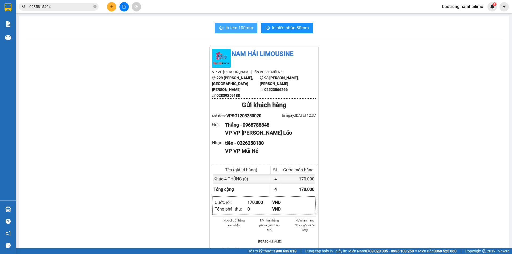
click at [233, 28] on span "In tem 100mm" at bounding box center [239, 28] width 27 height 7
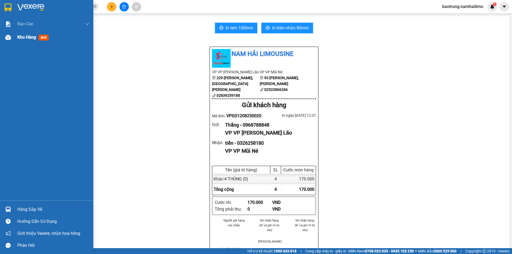
click at [25, 37] on span "Kho hàng" at bounding box center [26, 37] width 19 height 5
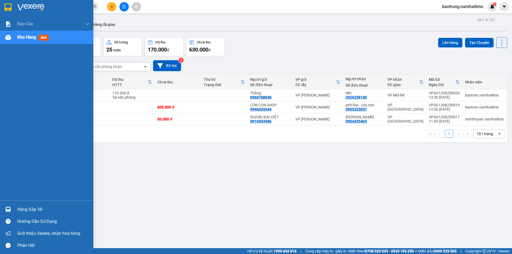
click at [21, 211] on div "Hàng sắp về" at bounding box center [53, 210] width 72 height 8
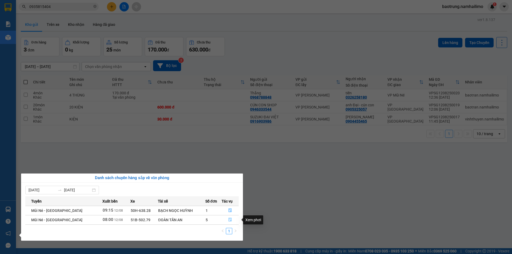
click at [230, 220] on icon "file-done" at bounding box center [230, 220] width 4 height 4
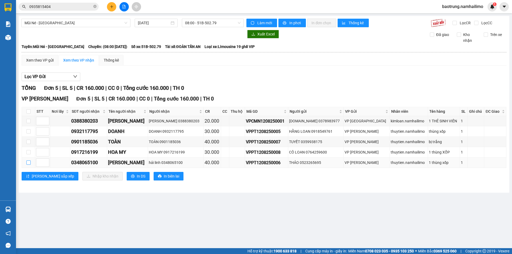
click at [28, 164] on input "checkbox" at bounding box center [28, 163] width 4 height 4
checkbox input "true"
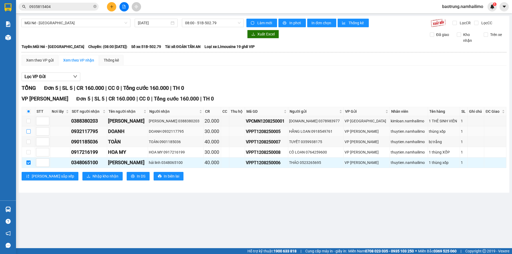
click at [27, 132] on input "checkbox" at bounding box center [28, 131] width 4 height 4
checkbox input "true"
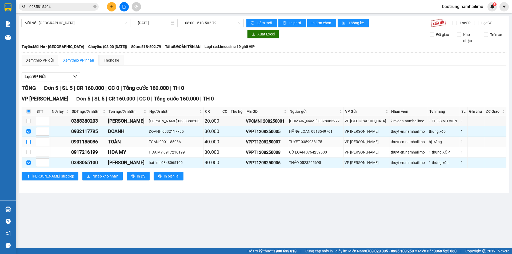
click at [28, 141] on input "checkbox" at bounding box center [28, 142] width 4 height 4
checkbox input "true"
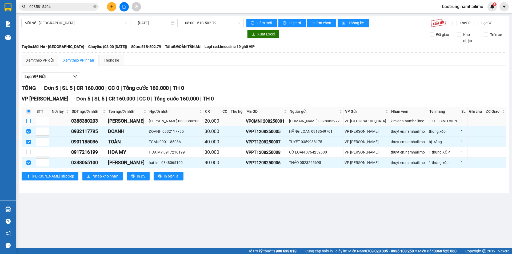
click at [27, 121] on input "checkbox" at bounding box center [28, 121] width 4 height 4
checkbox input "true"
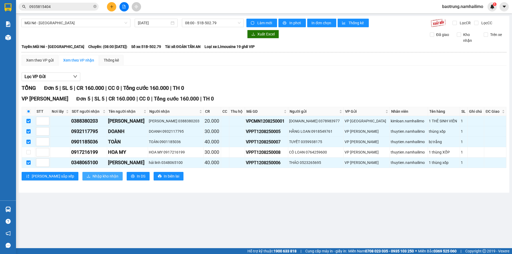
click at [93, 176] on span "Nhập kho nhận" at bounding box center [106, 176] width 26 height 6
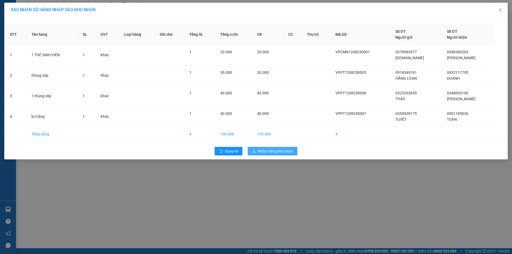
click at [266, 150] on span "Nhập hàng kho nhận" at bounding box center [275, 151] width 35 height 6
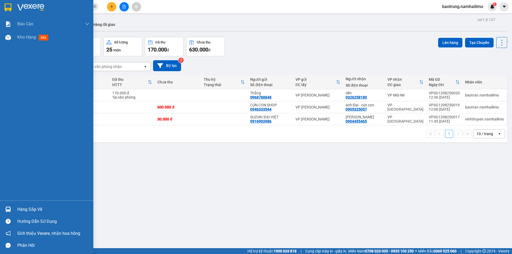
drag, startPoint x: 22, startPoint y: 205, endPoint x: 45, endPoint y: 206, distance: 22.1
click at [23, 206] on div "Hàng sắp về" at bounding box center [53, 210] width 72 height 8
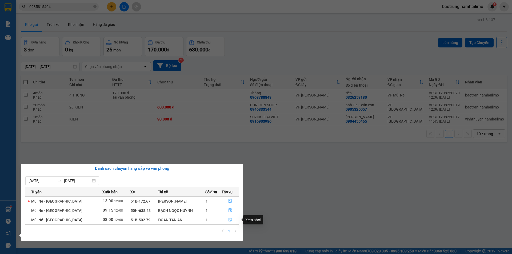
click at [228, 219] on icon "file-done" at bounding box center [230, 220] width 4 height 4
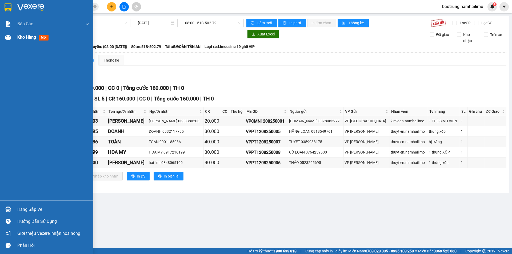
click at [33, 37] on span "Kho hàng" at bounding box center [26, 37] width 19 height 5
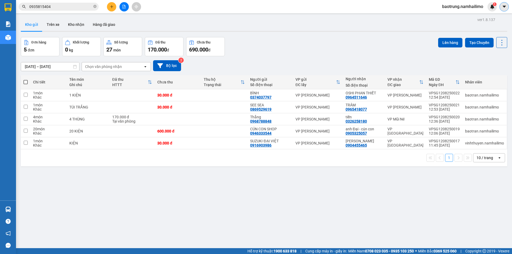
click at [506, 11] on button at bounding box center [504, 6] width 9 height 9
click at [465, 6] on span "baotrung.namhailimo" at bounding box center [463, 6] width 50 height 7
click at [462, 16] on span "Đăng xuất" at bounding box center [465, 17] width 39 height 6
